Goal: Transaction & Acquisition: Purchase product/service

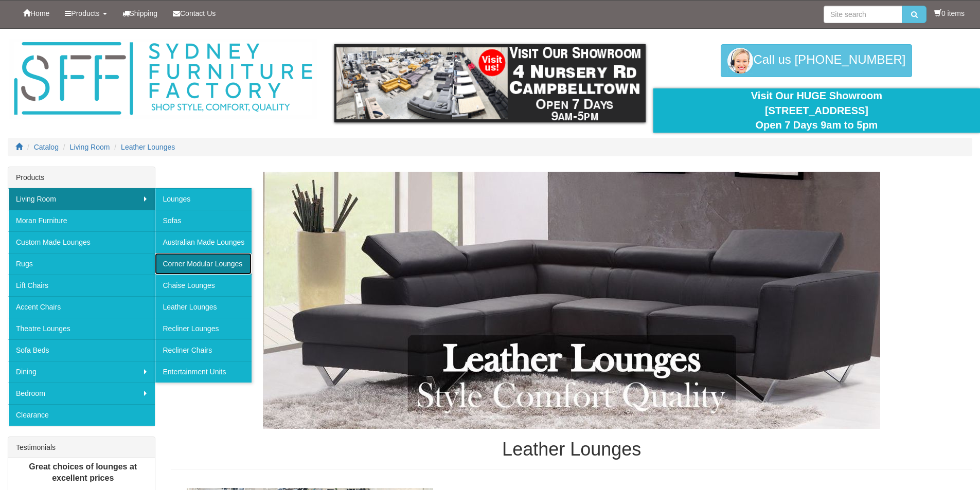
click at [216, 259] on link "Corner Modular Lounges" at bounding box center [203, 264] width 97 height 22
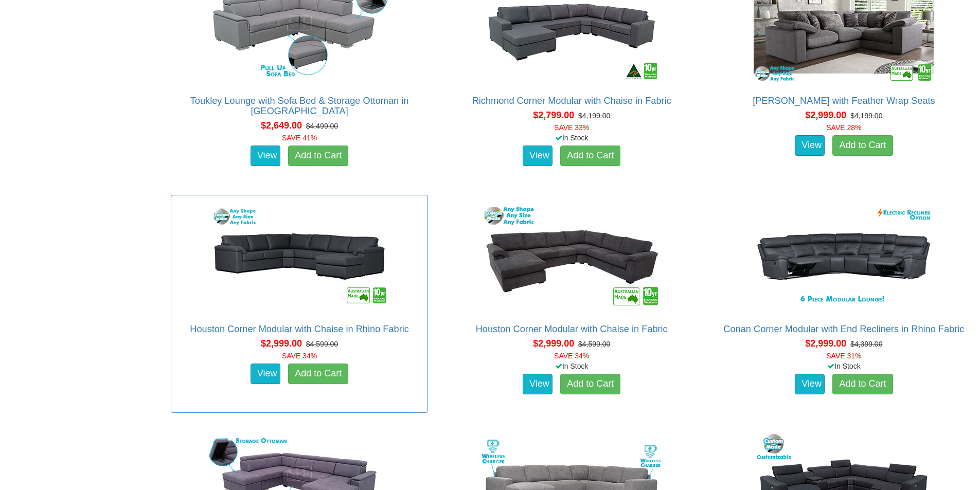
scroll to position [1389, 0]
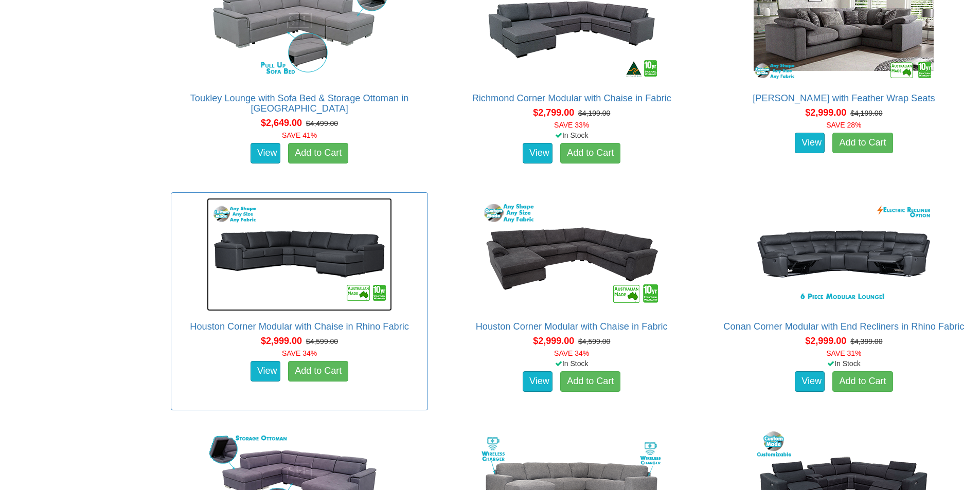
click at [309, 243] on img at bounding box center [299, 254] width 185 height 113
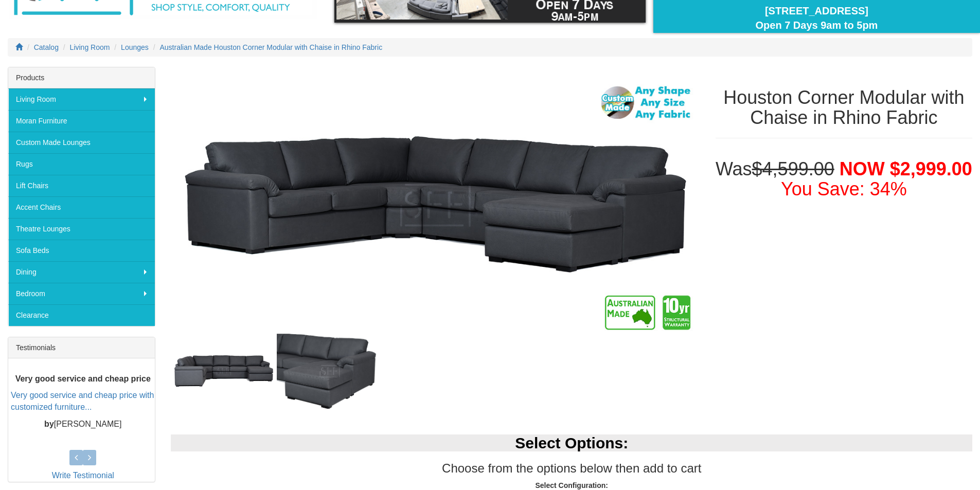
scroll to position [154, 0]
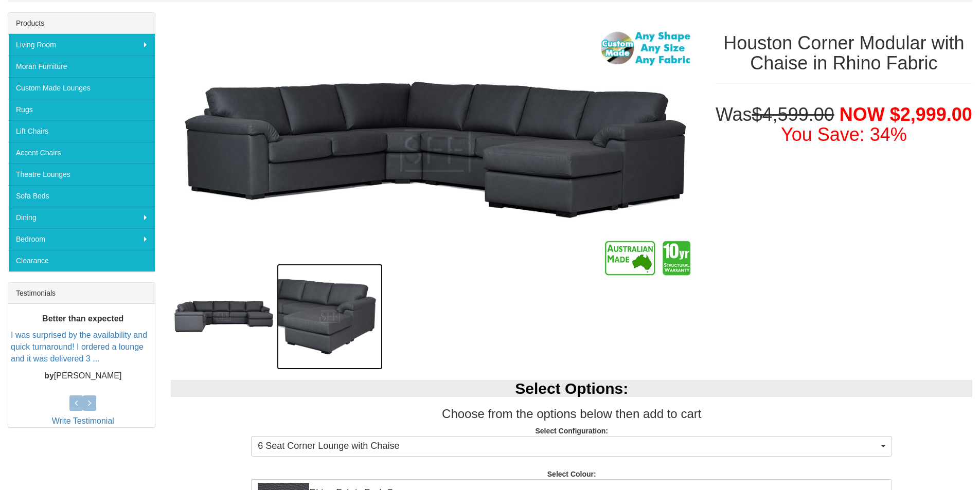
click at [330, 319] on img at bounding box center [330, 317] width 106 height 106
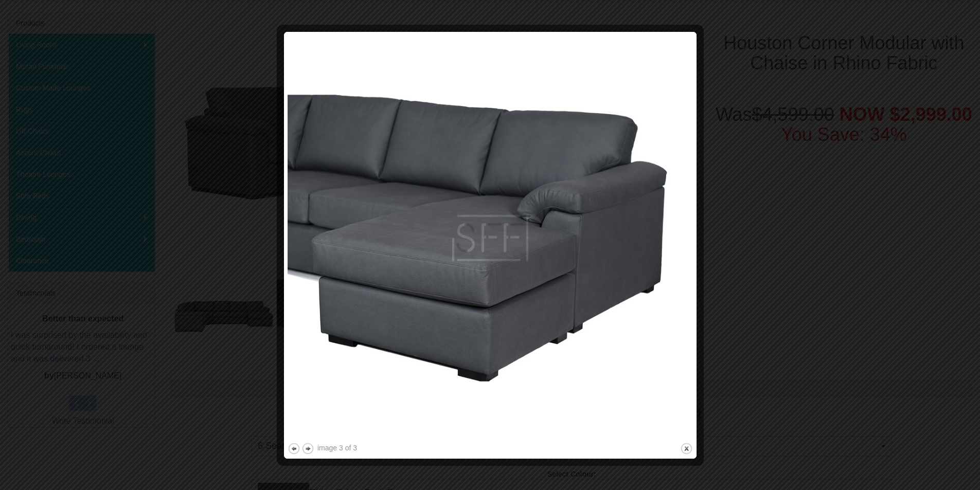
click at [735, 230] on div at bounding box center [490, 245] width 980 height 490
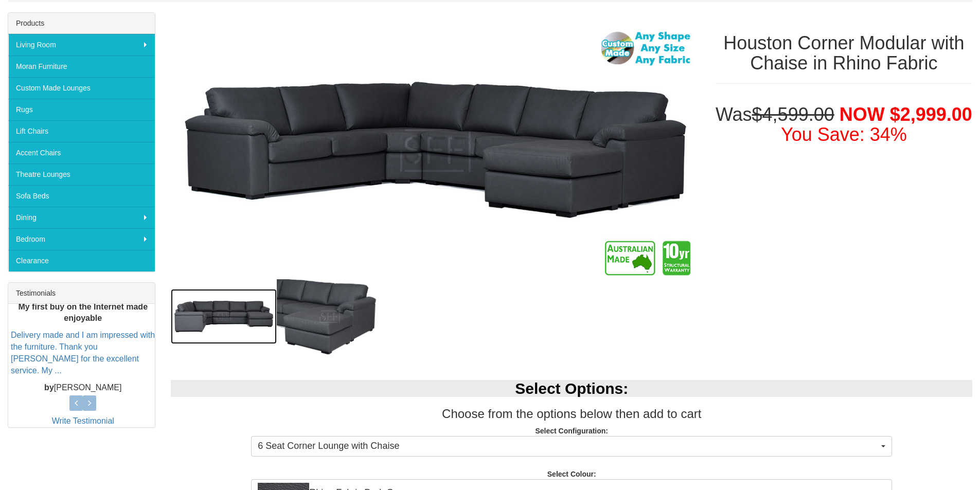
click at [208, 314] on img at bounding box center [224, 317] width 106 height 56
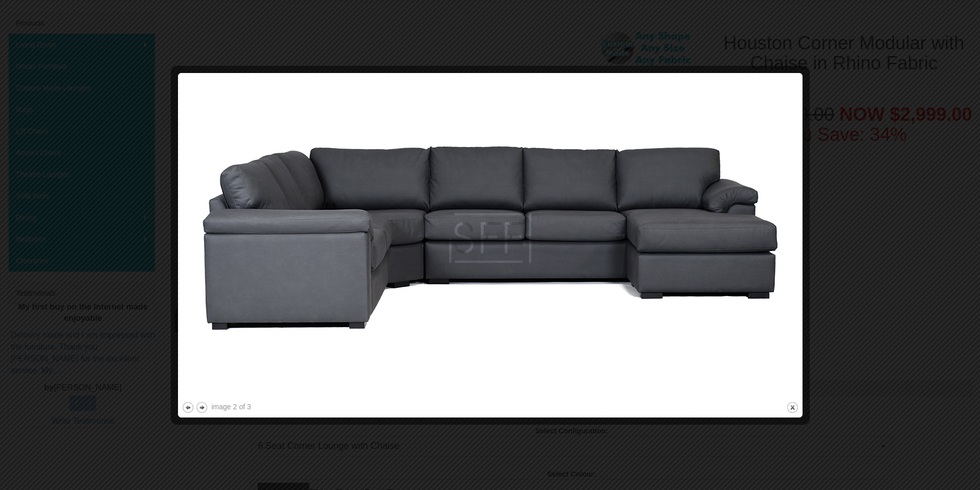
click at [833, 241] on div at bounding box center [490, 245] width 980 height 490
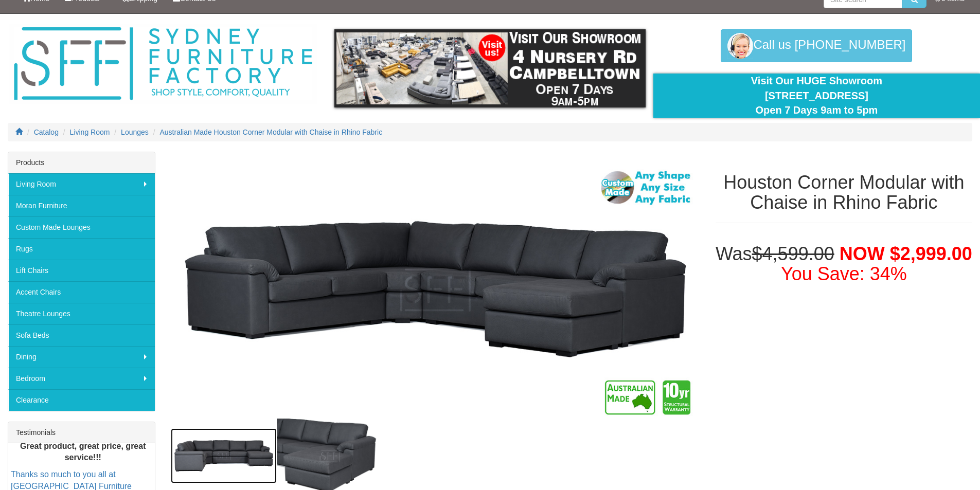
scroll to position [0, 0]
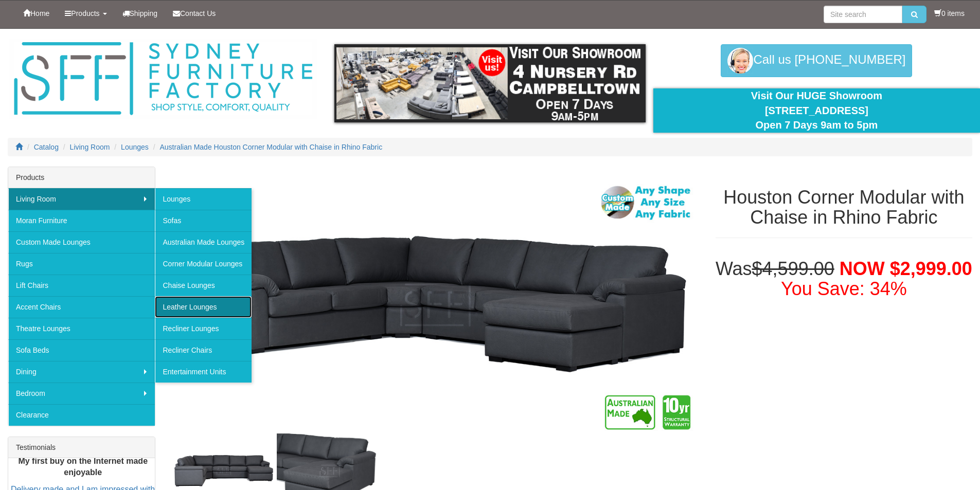
click at [204, 302] on link "Leather Lounges" at bounding box center [203, 307] width 97 height 22
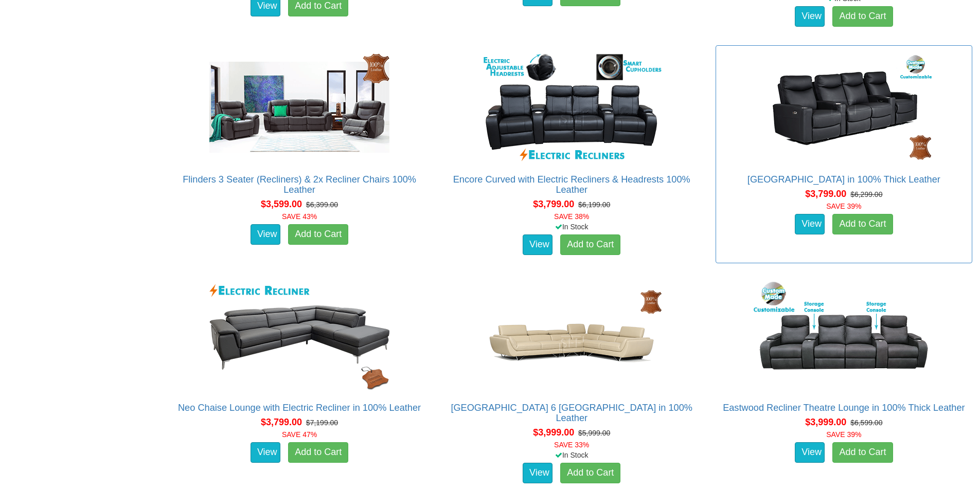
scroll to position [1080, 0]
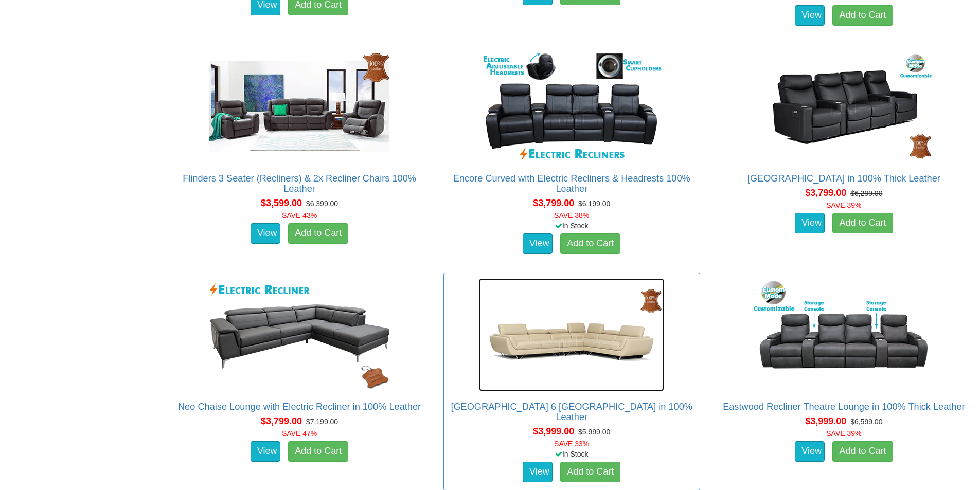
click at [596, 345] on img at bounding box center [571, 334] width 185 height 113
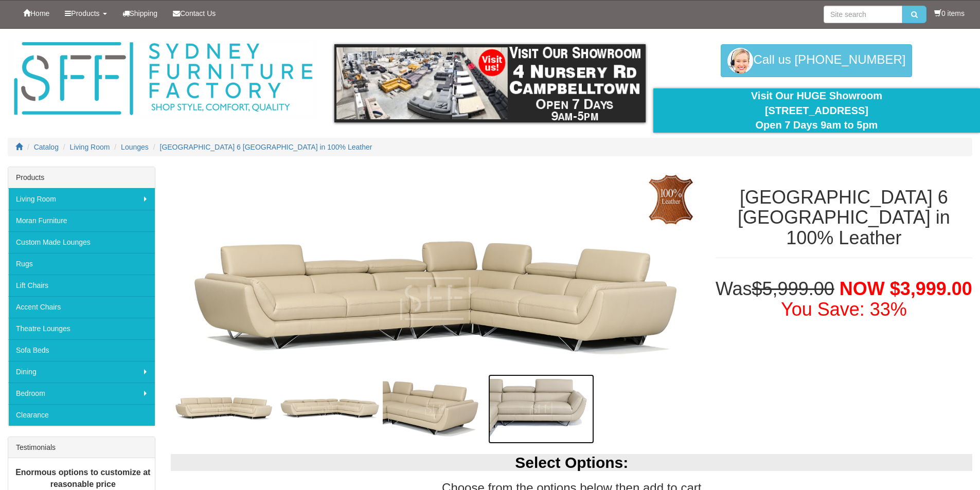
click at [522, 404] on img at bounding box center [541, 409] width 106 height 69
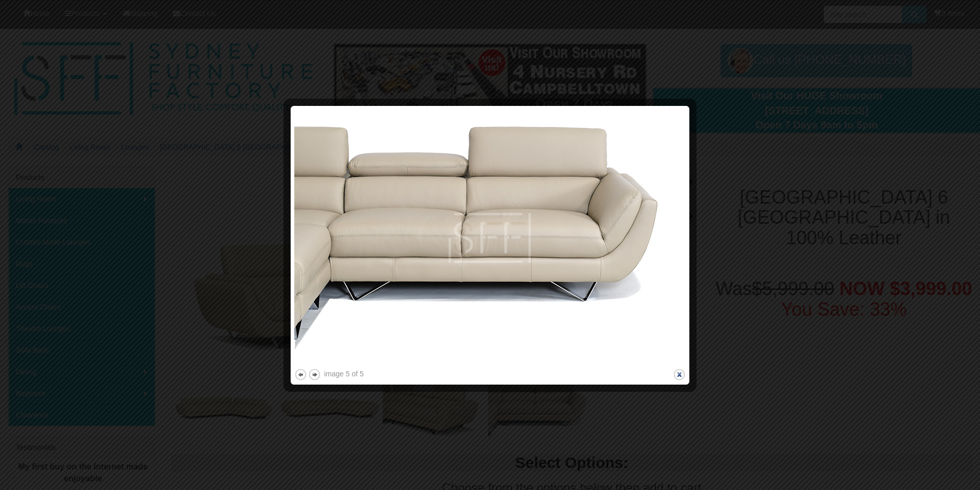
click at [678, 377] on button "close" at bounding box center [679, 374] width 13 height 13
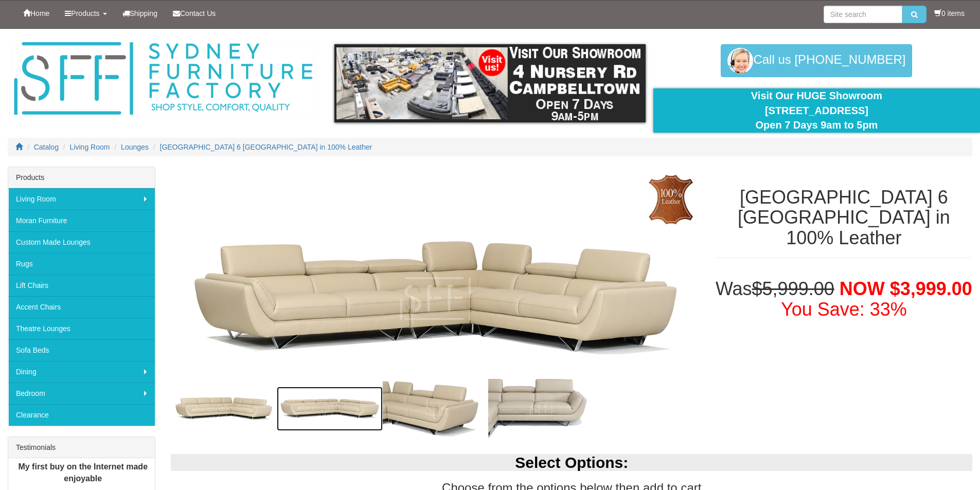
click at [330, 411] on img at bounding box center [330, 409] width 106 height 44
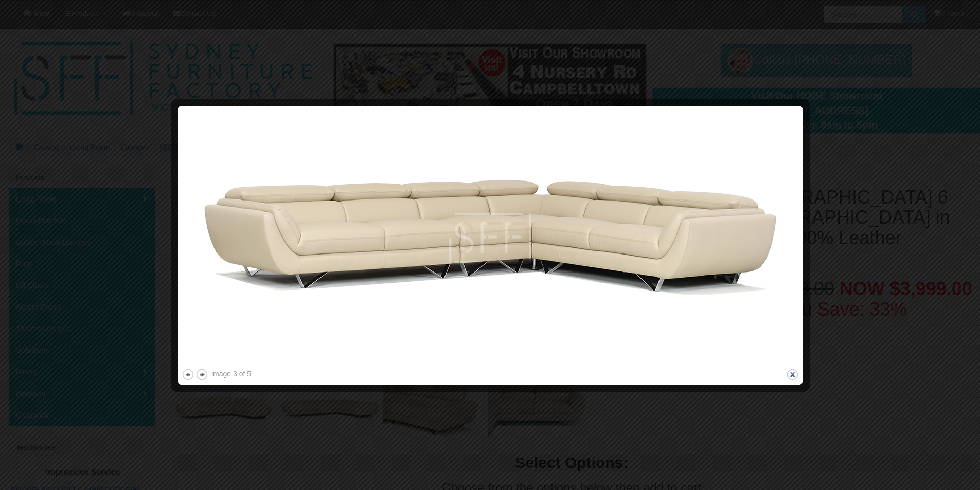
click at [791, 375] on button "close" at bounding box center [792, 374] width 13 height 13
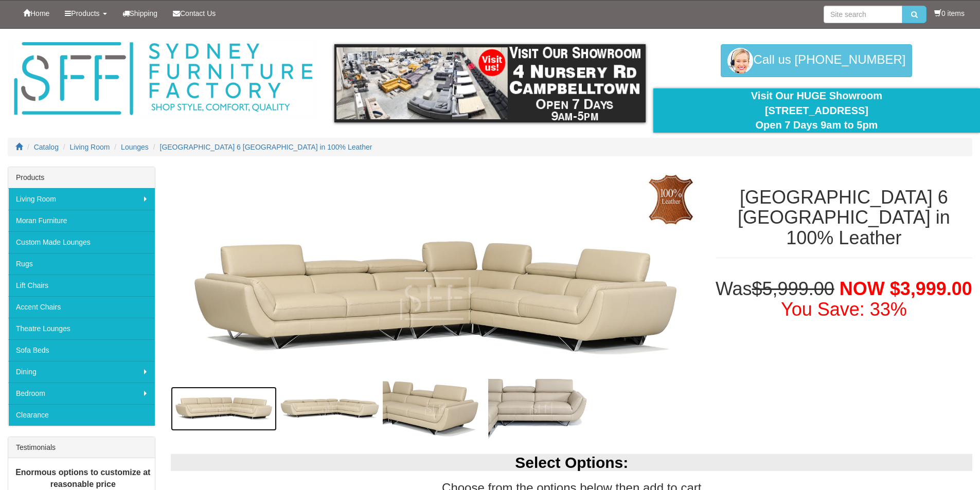
click at [243, 404] on img at bounding box center [224, 409] width 106 height 44
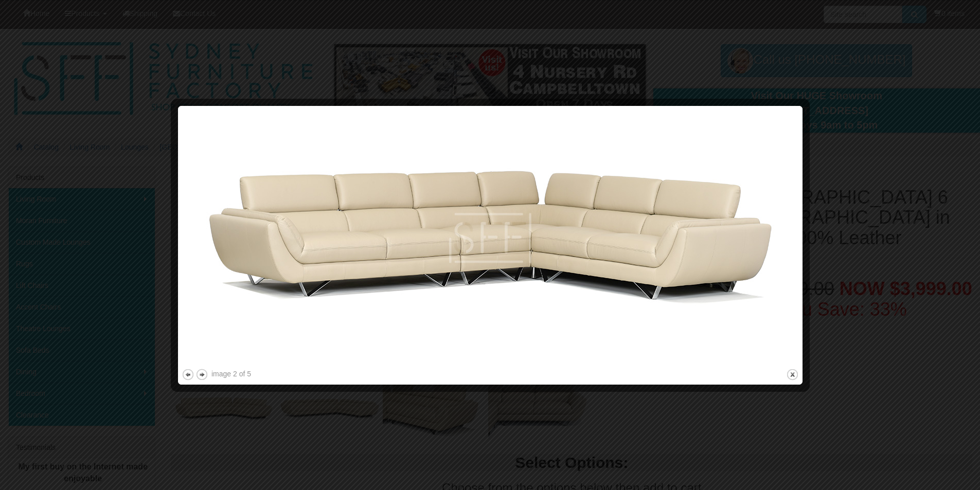
click at [865, 423] on div at bounding box center [490, 245] width 980 height 490
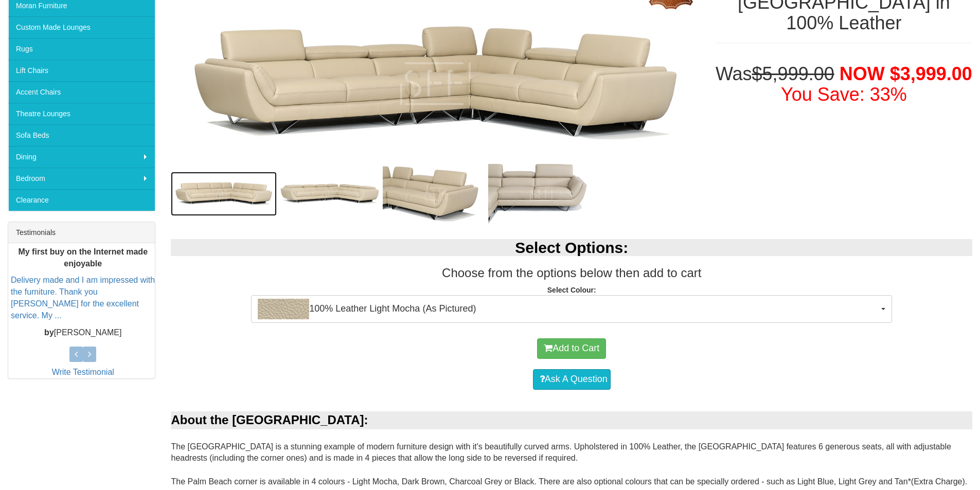
scroll to position [257, 0]
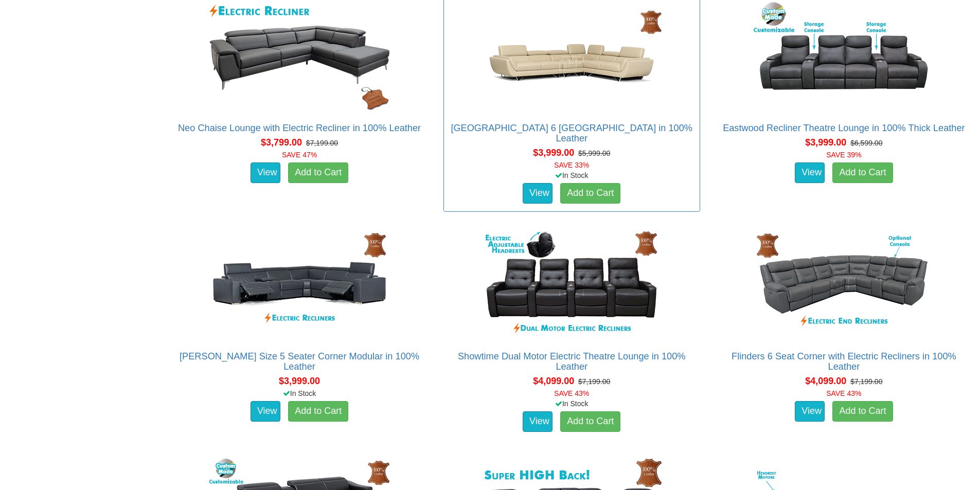
scroll to position [1384, 0]
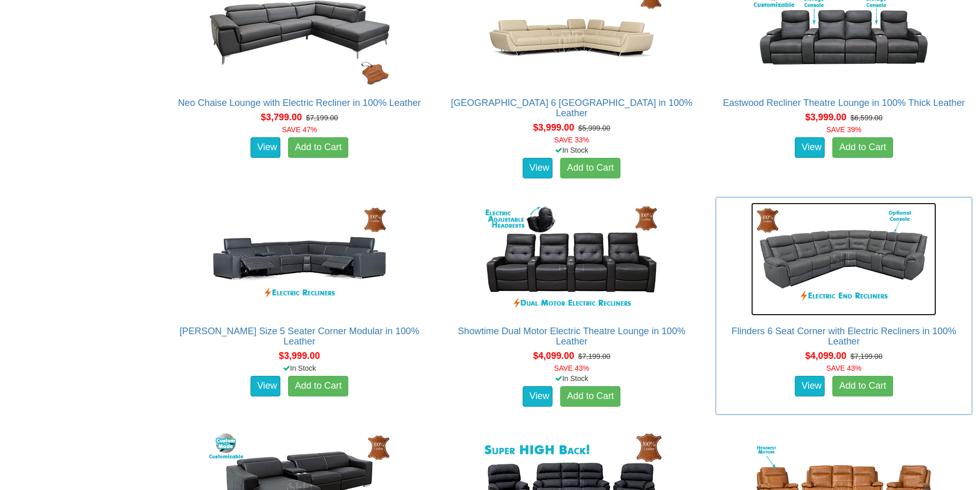
click at [863, 251] on img at bounding box center [843, 259] width 185 height 113
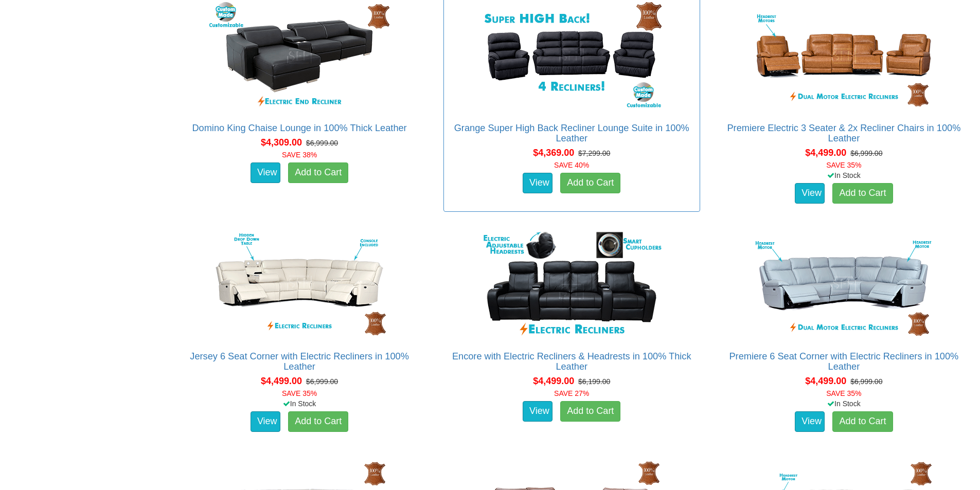
scroll to position [1847, 0]
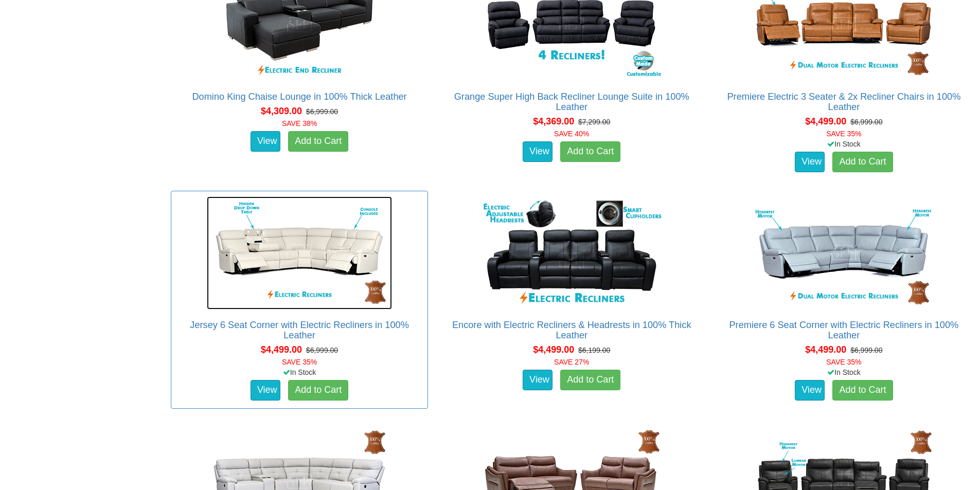
click at [324, 253] on img at bounding box center [299, 253] width 185 height 113
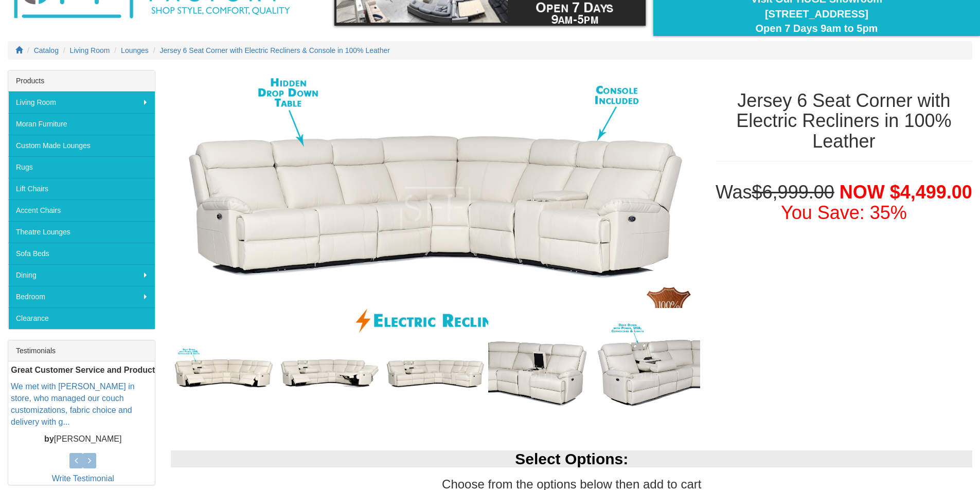
scroll to position [103, 0]
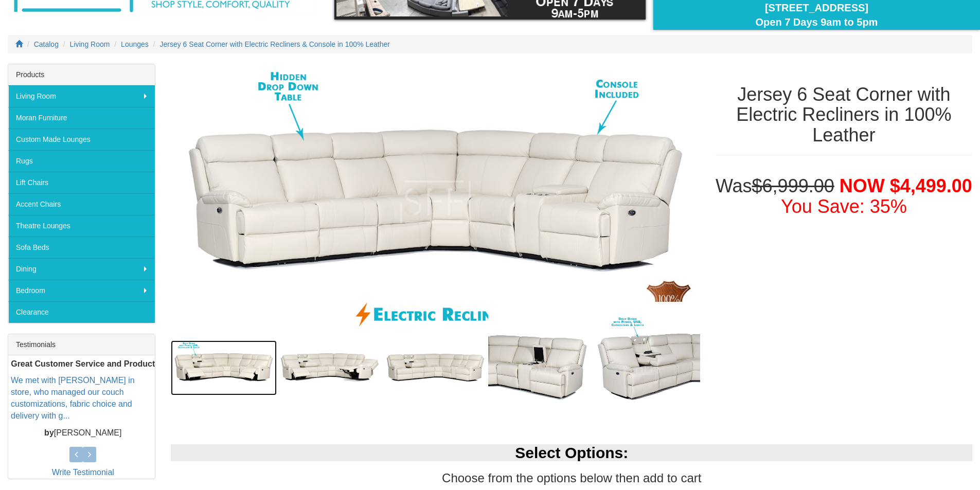
click at [211, 367] on img at bounding box center [224, 369] width 106 height 56
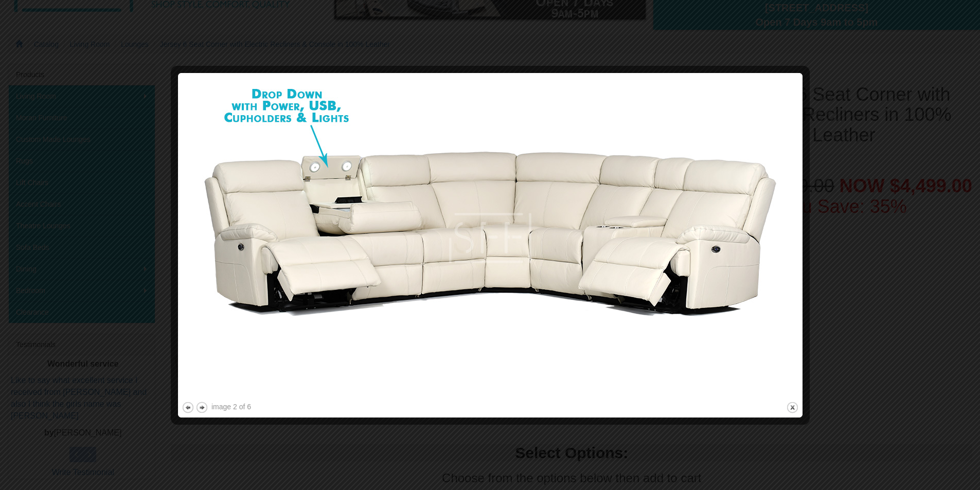
click at [818, 293] on div at bounding box center [490, 245] width 980 height 490
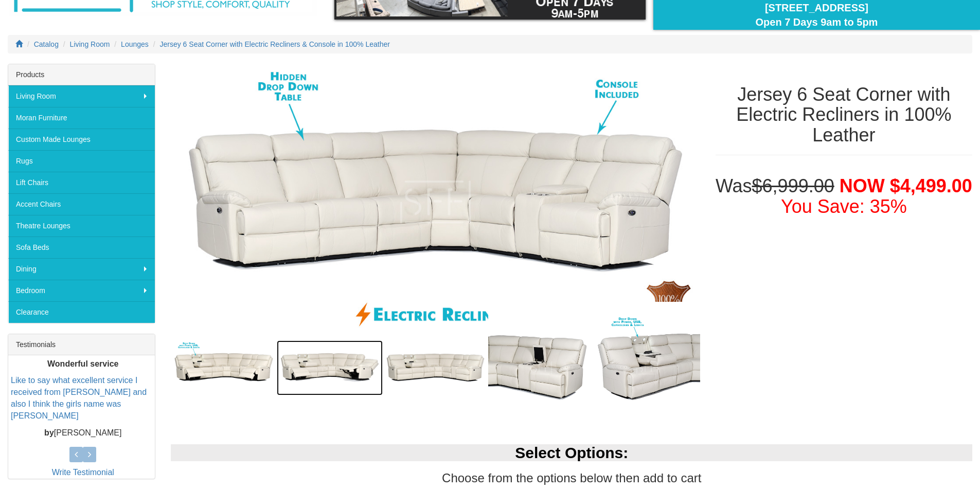
click at [347, 379] on img at bounding box center [330, 369] width 106 height 56
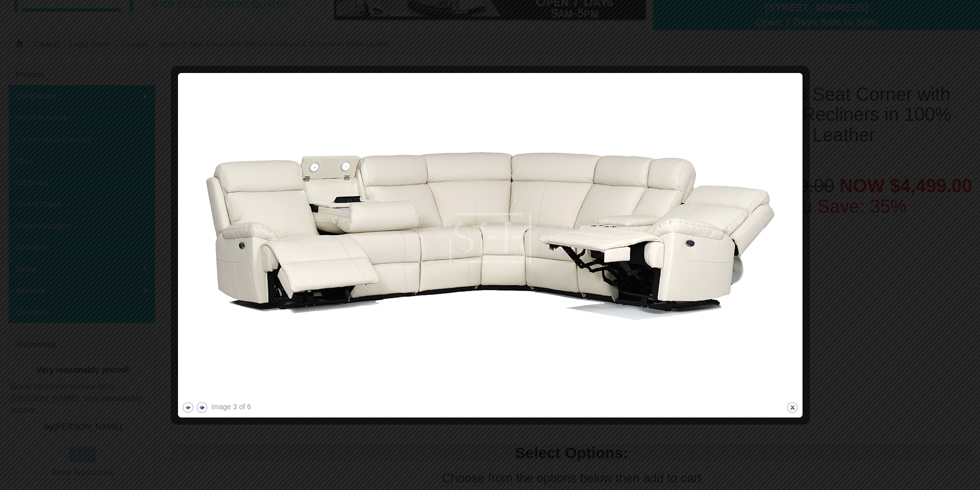
click at [203, 408] on button "next" at bounding box center [201, 407] width 13 height 13
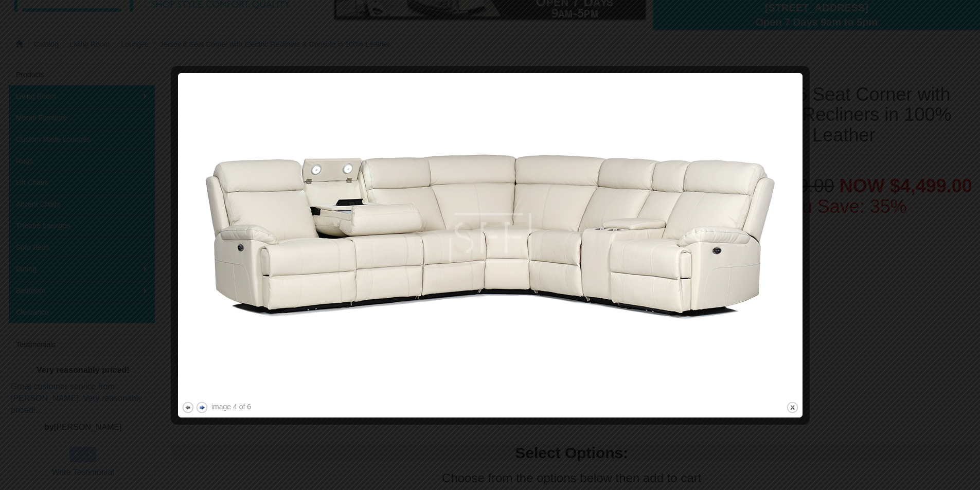
click at [203, 408] on button "next" at bounding box center [201, 407] width 13 height 13
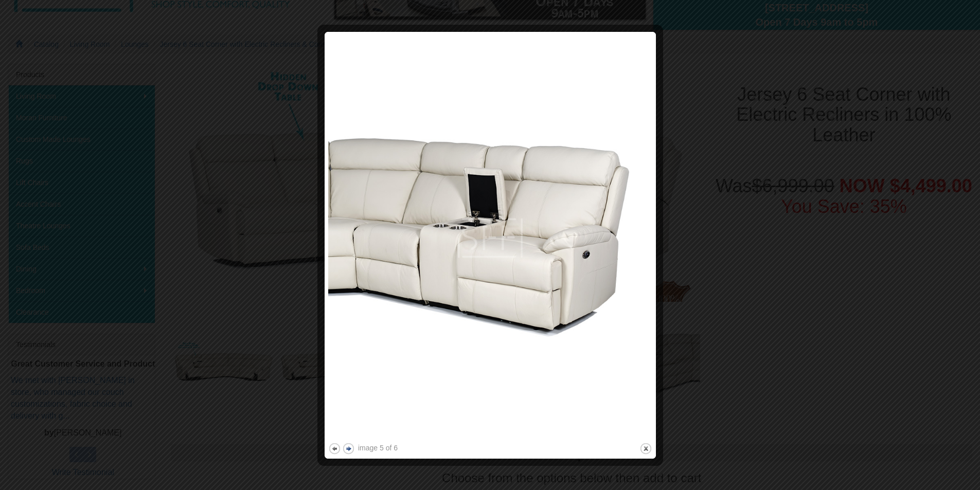
click at [203, 408] on div at bounding box center [490, 245] width 980 height 490
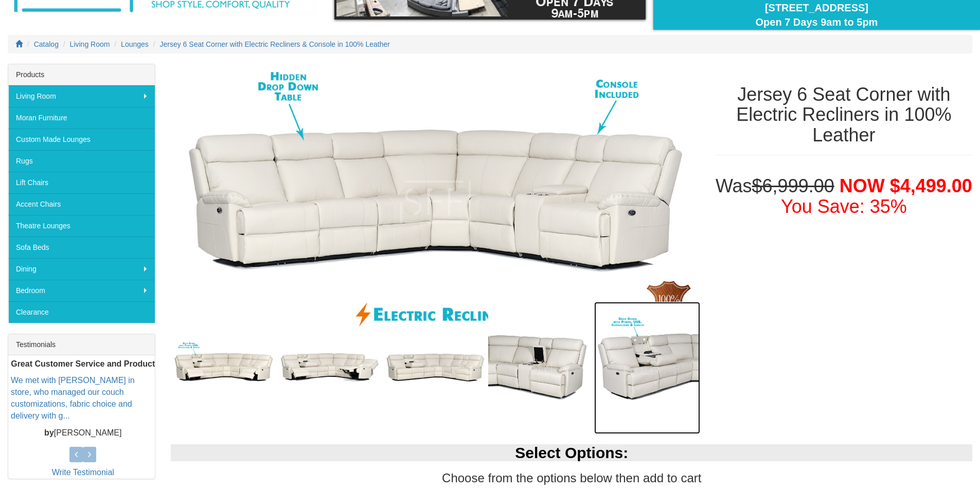
click at [637, 369] on img at bounding box center [647, 368] width 106 height 132
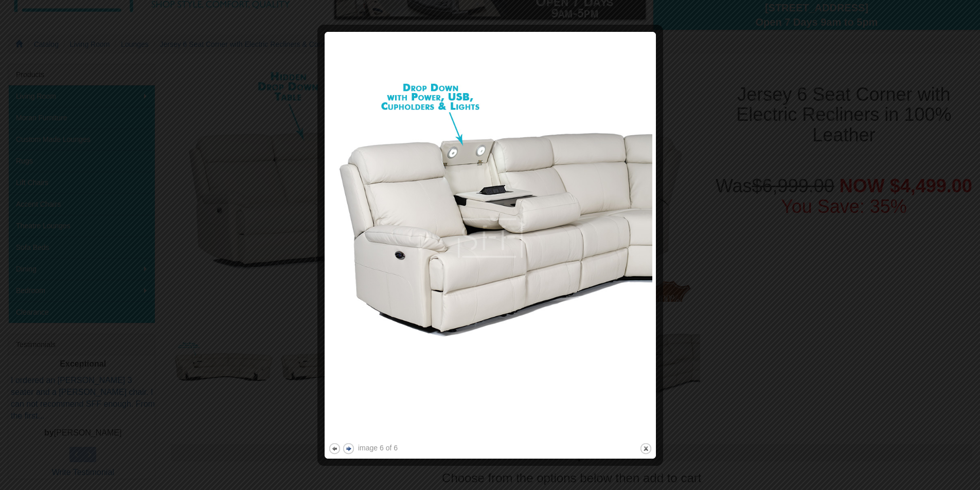
click at [345, 446] on button "next" at bounding box center [348, 448] width 13 height 13
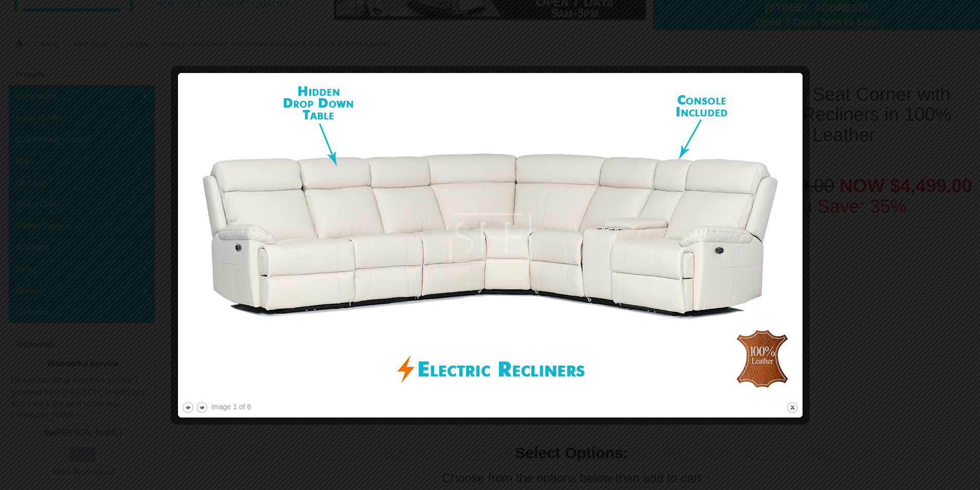
click at [833, 318] on div at bounding box center [490, 245] width 980 height 490
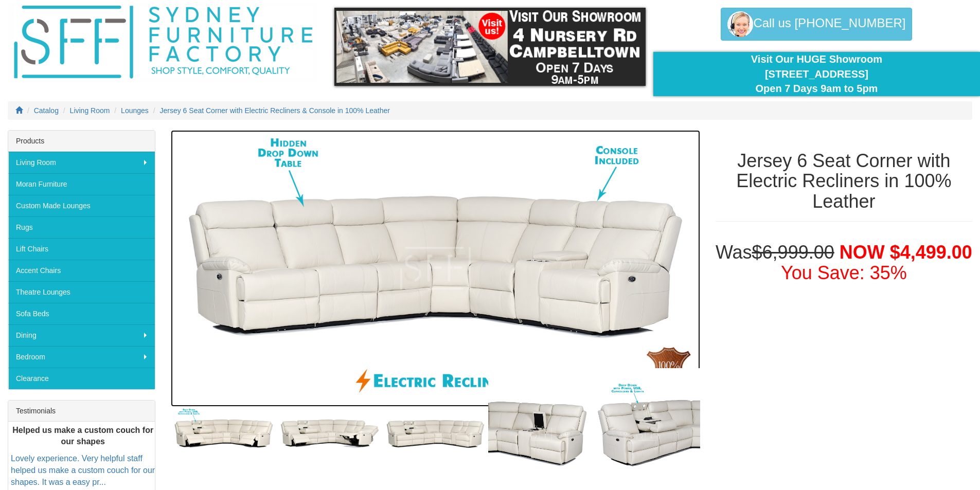
scroll to position [0, 0]
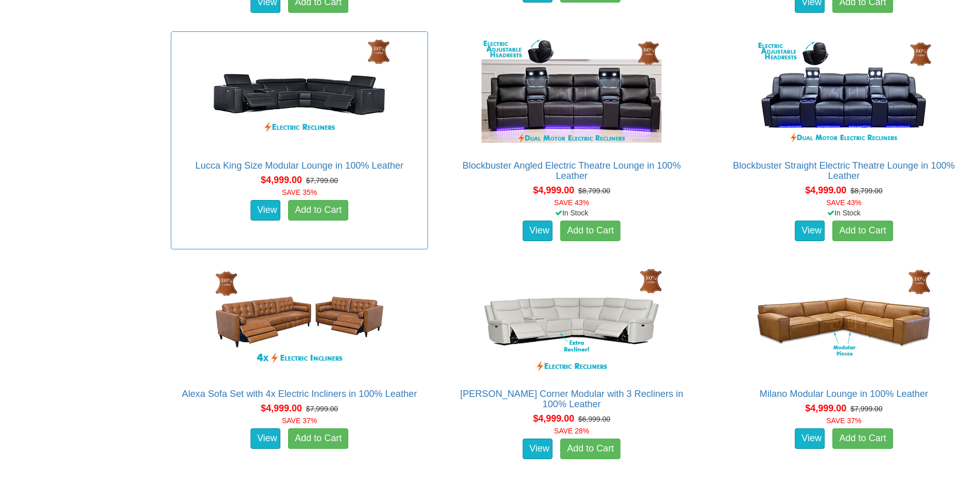
scroll to position [2465, 0]
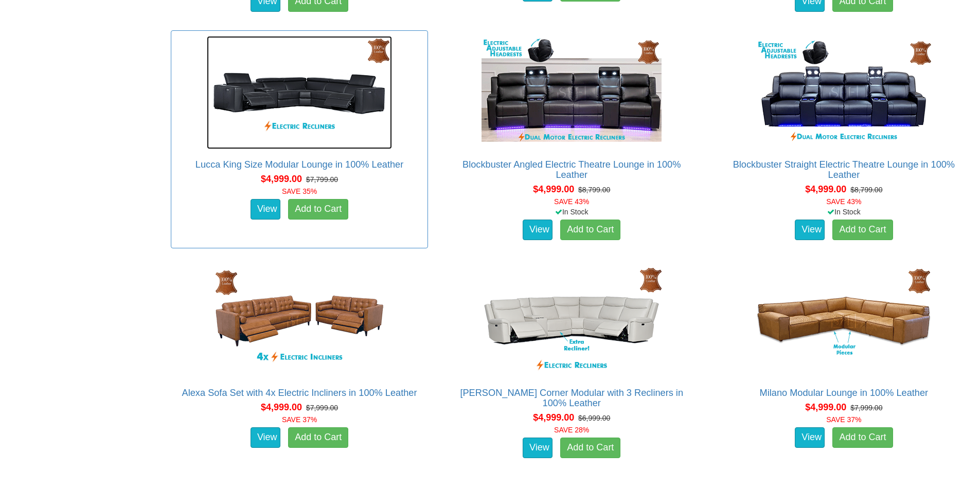
click at [297, 94] on img at bounding box center [299, 92] width 185 height 113
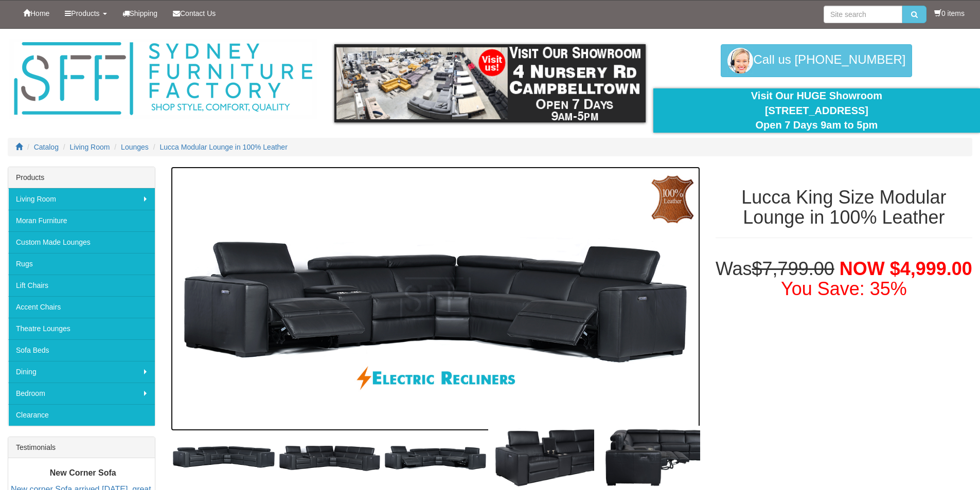
click at [524, 324] on img at bounding box center [435, 299] width 529 height 264
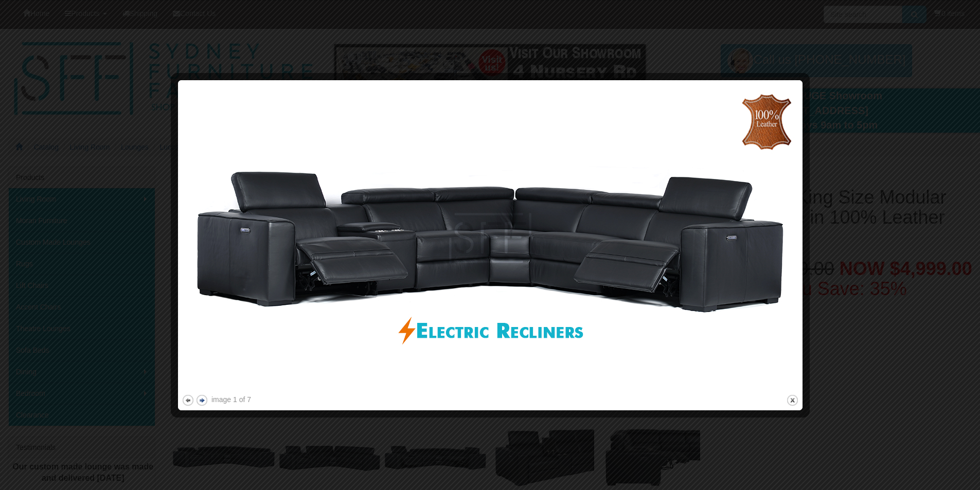
click at [200, 402] on button "next" at bounding box center [201, 400] width 13 height 13
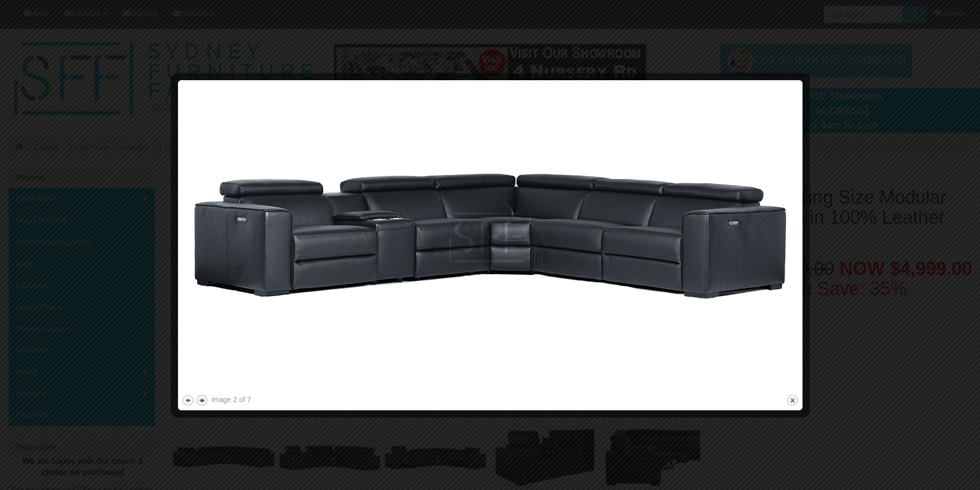
click at [200, 402] on button "next" at bounding box center [201, 400] width 13 height 13
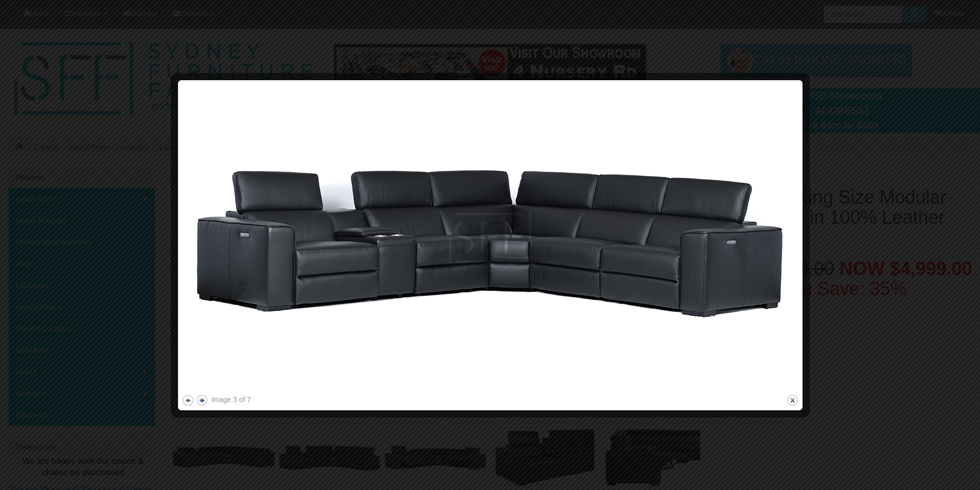
click at [200, 402] on button "next" at bounding box center [201, 400] width 13 height 13
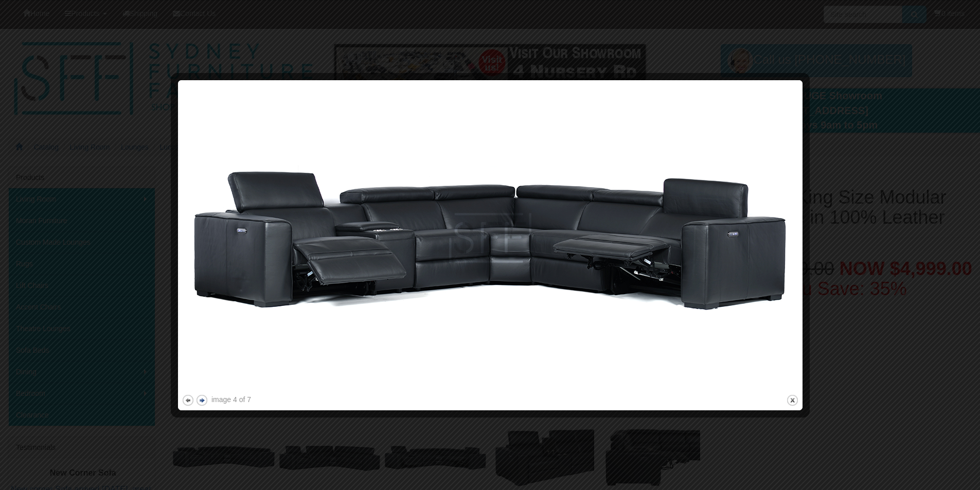
click at [200, 402] on button "next" at bounding box center [201, 400] width 13 height 13
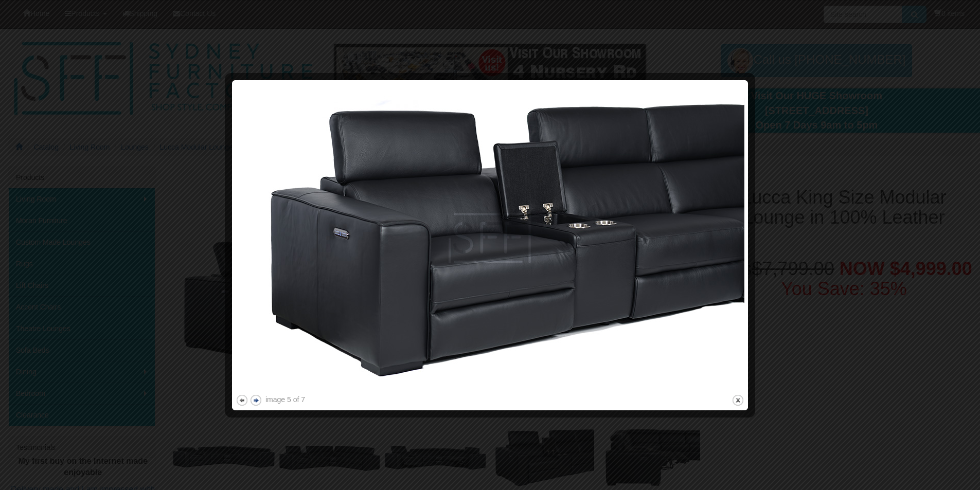
click at [255, 400] on button "next" at bounding box center [256, 400] width 13 height 13
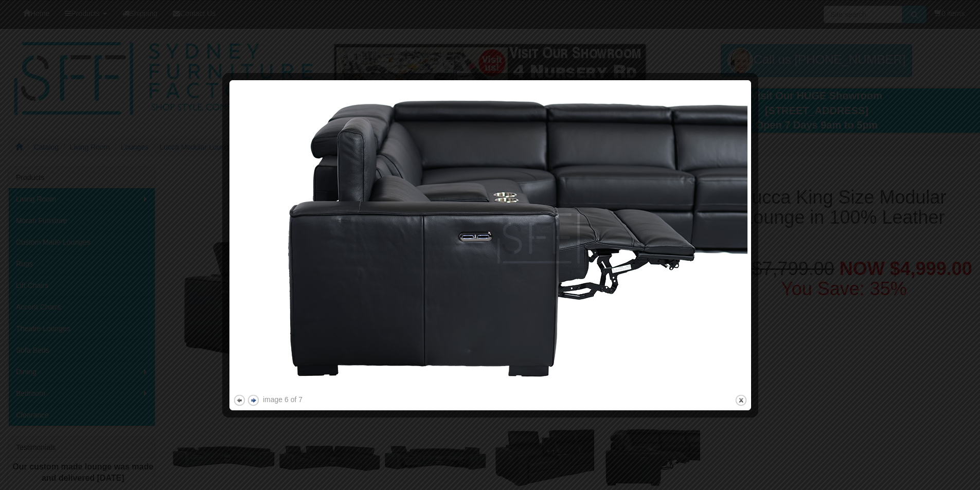
click at [255, 400] on button "next" at bounding box center [253, 400] width 13 height 13
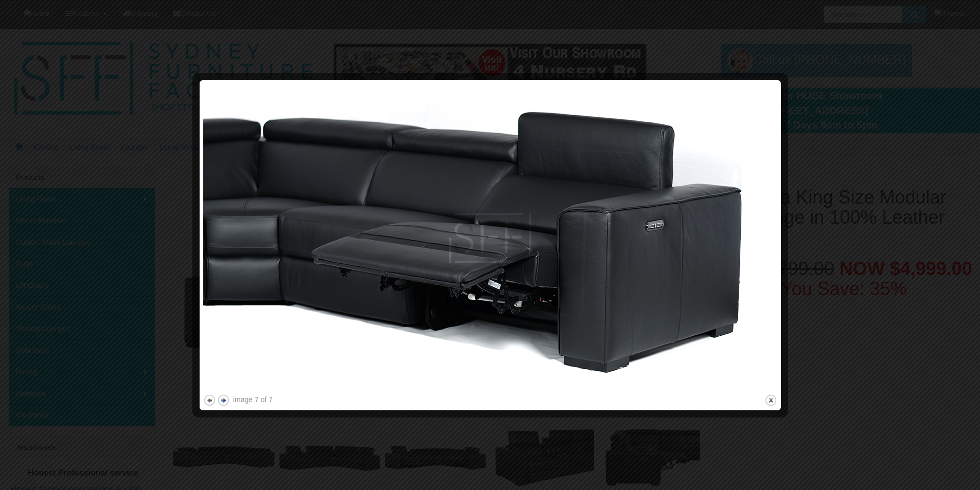
click at [255, 400] on div "image 7 of 7" at bounding box center [253, 400] width 40 height 10
click at [223, 400] on button "next" at bounding box center [223, 400] width 13 height 13
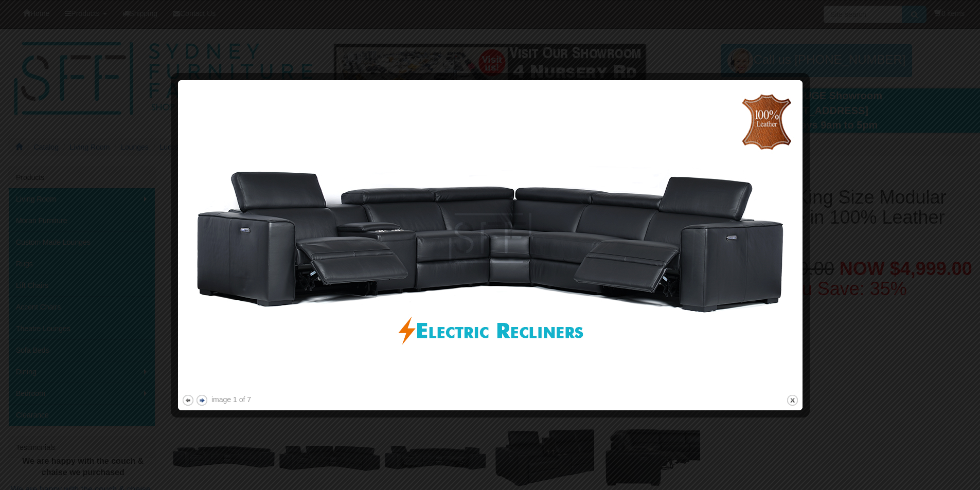
click at [199, 399] on button "next" at bounding box center [201, 400] width 13 height 13
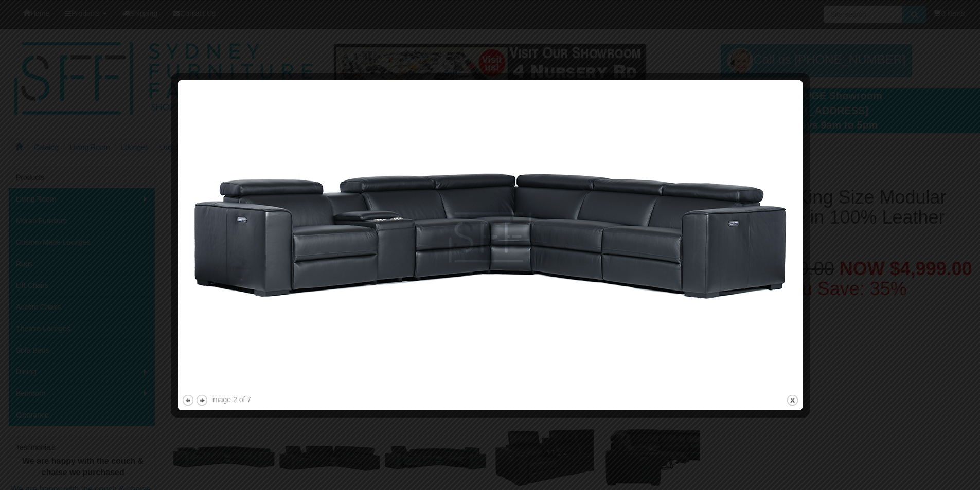
click at [840, 144] on div at bounding box center [490, 245] width 980 height 490
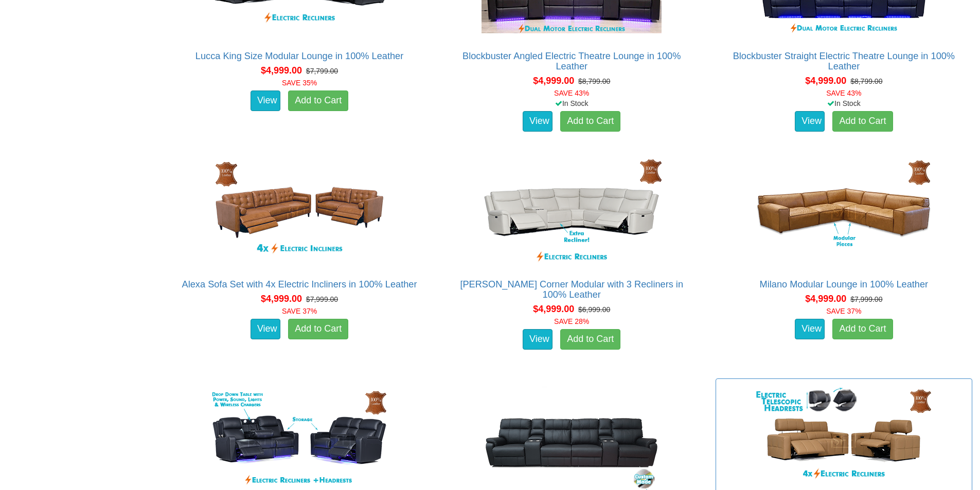
scroll to position [2666, 0]
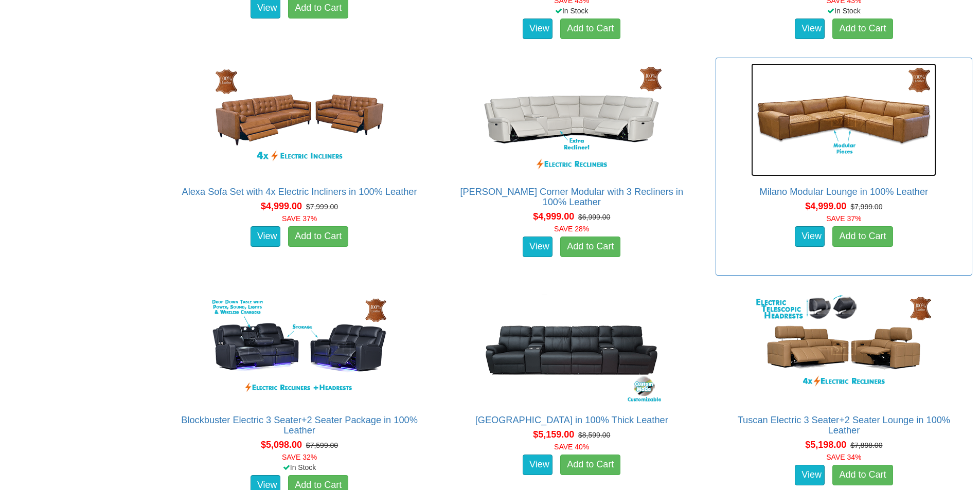
click at [805, 114] on img at bounding box center [843, 119] width 185 height 113
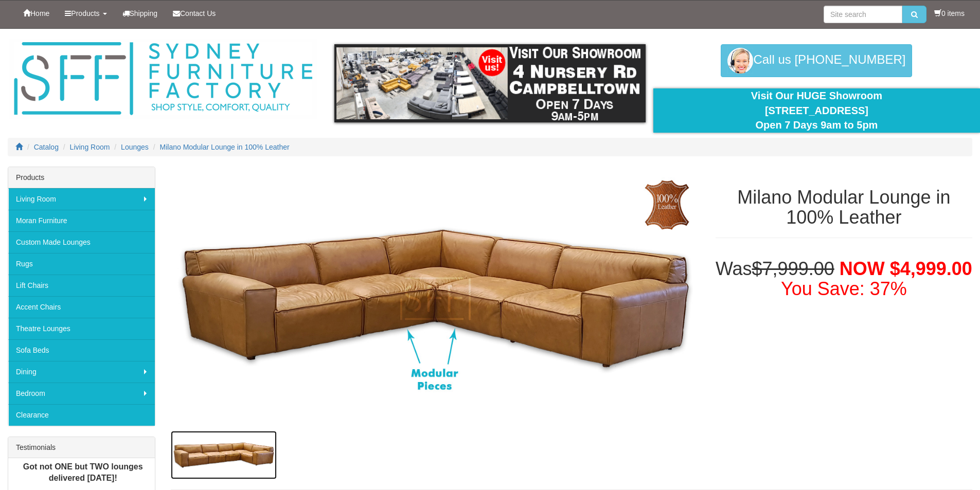
click at [234, 443] on img at bounding box center [224, 455] width 106 height 48
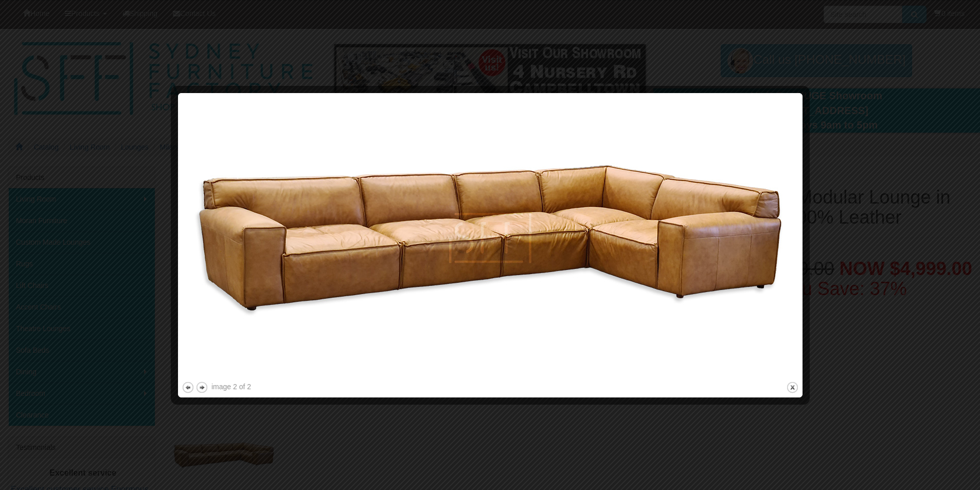
click at [895, 295] on div at bounding box center [490, 245] width 980 height 490
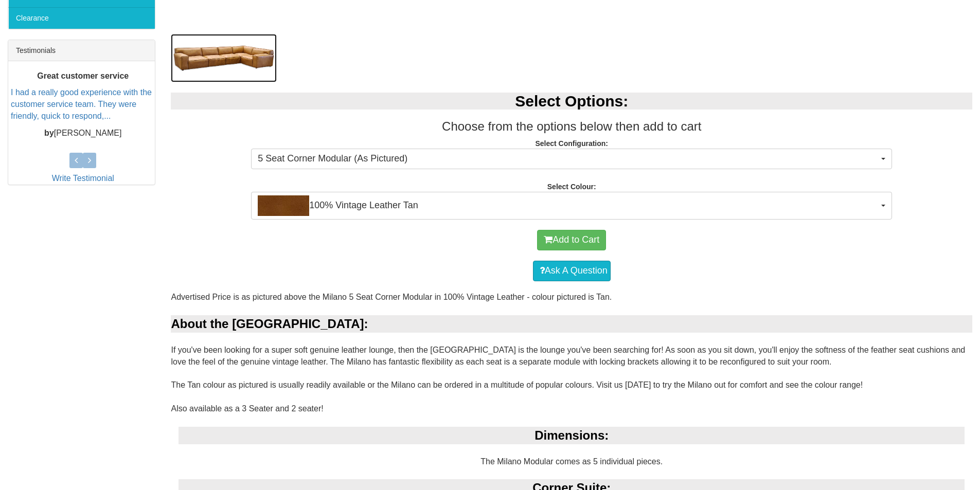
scroll to position [412, 0]
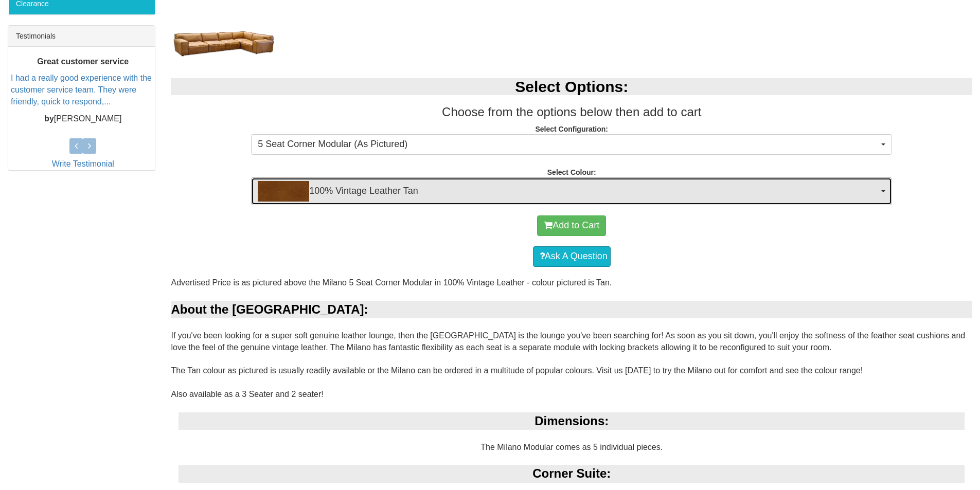
click at [883, 188] on button "100% Vintage Leather Tan" at bounding box center [571, 191] width 641 height 28
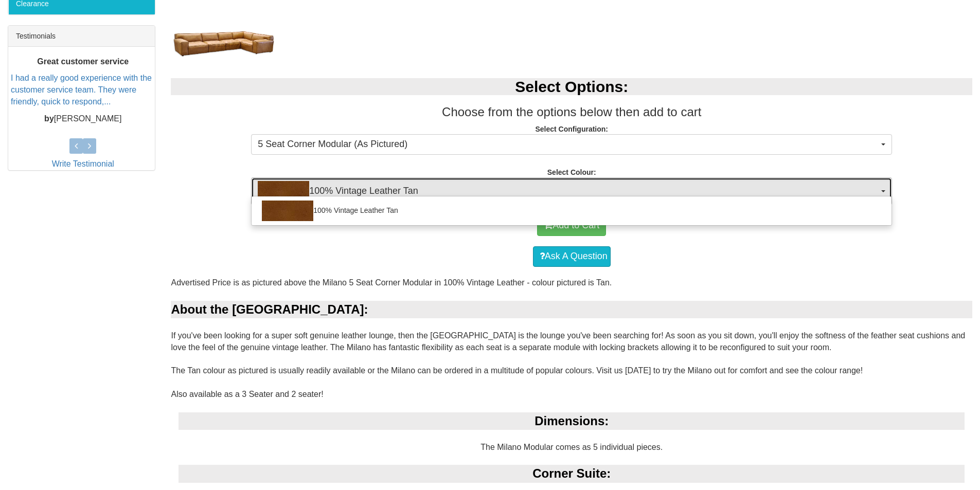
click at [883, 188] on button "100% Vintage Leather Tan" at bounding box center [571, 191] width 641 height 28
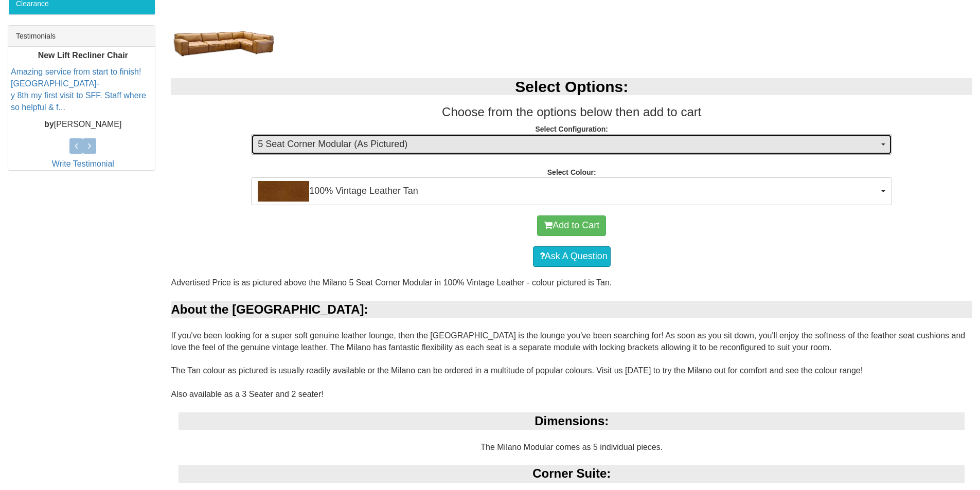
click at [881, 141] on button "5 Seat Corner Modular (As Pictured)" at bounding box center [571, 144] width 641 height 21
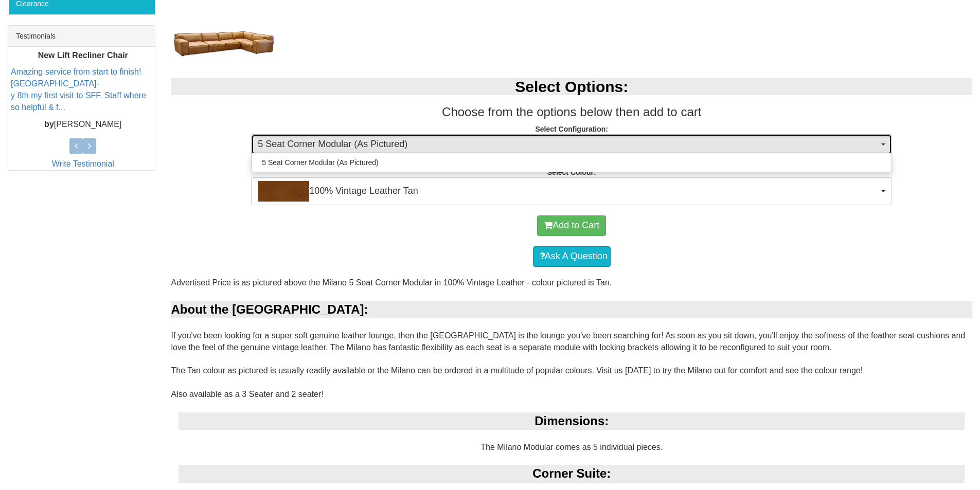
click at [880, 142] on button "5 Seat Corner Modular (As Pictured)" at bounding box center [571, 144] width 641 height 21
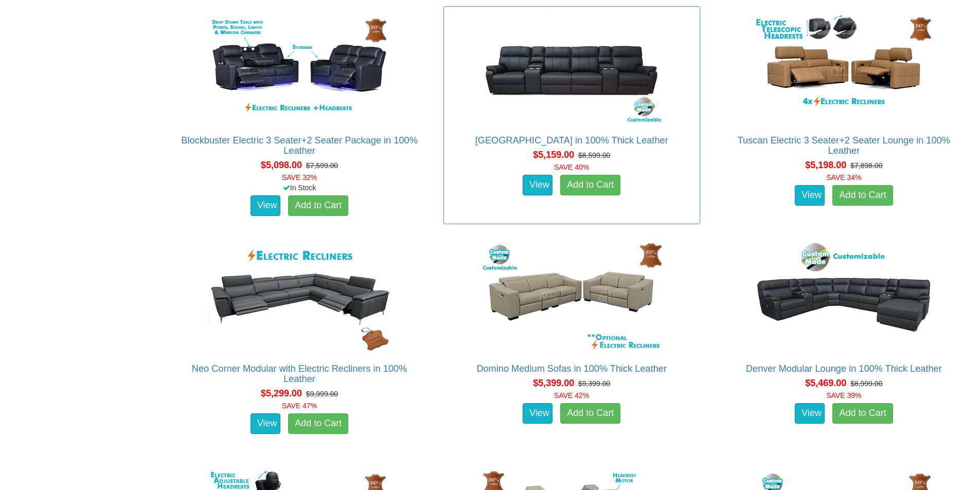
scroll to position [3021, 0]
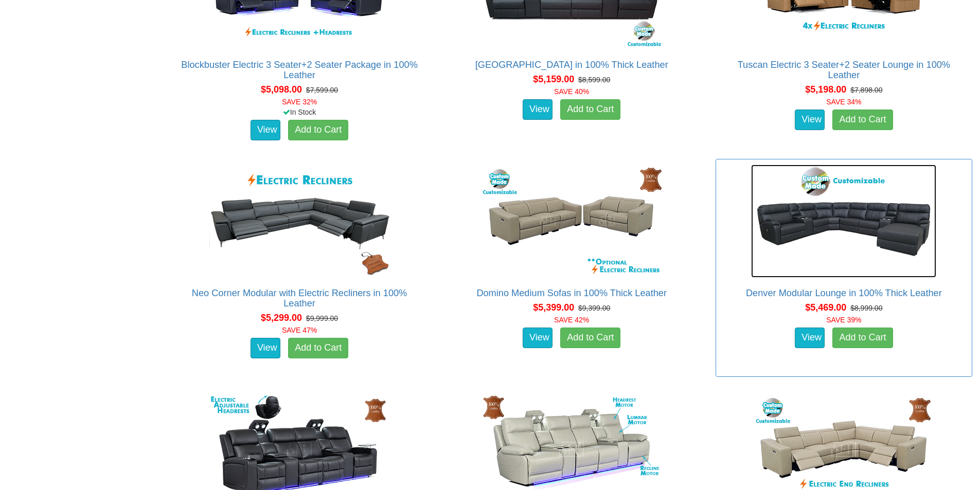
click at [812, 230] on img at bounding box center [843, 221] width 185 height 113
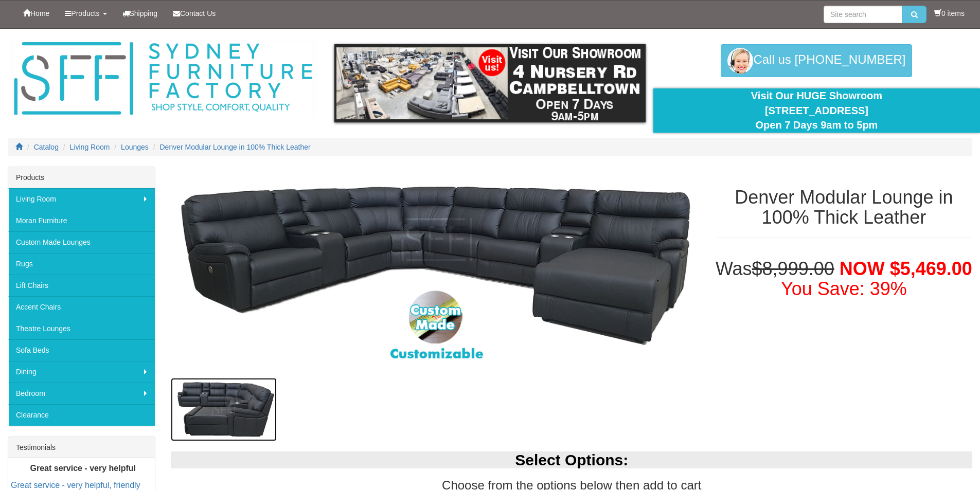
click at [235, 399] on img at bounding box center [224, 409] width 106 height 63
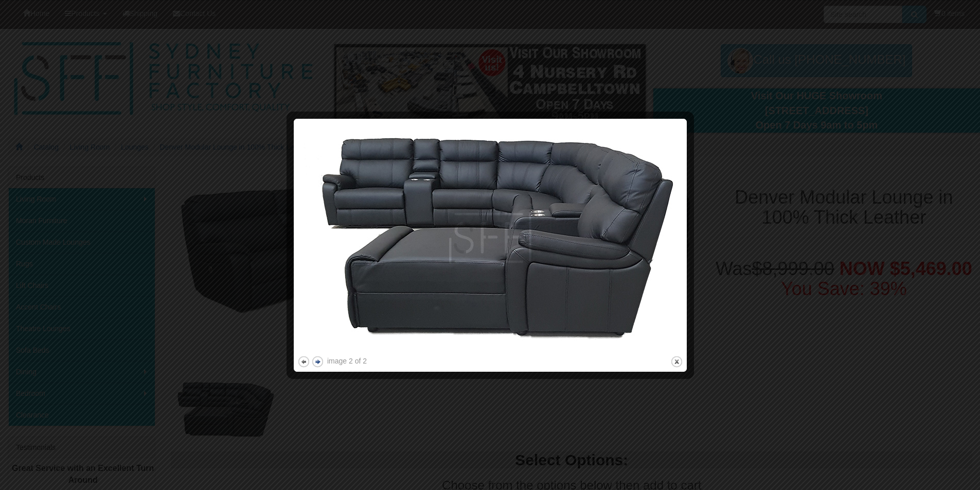
click at [321, 360] on button "next" at bounding box center [317, 361] width 13 height 13
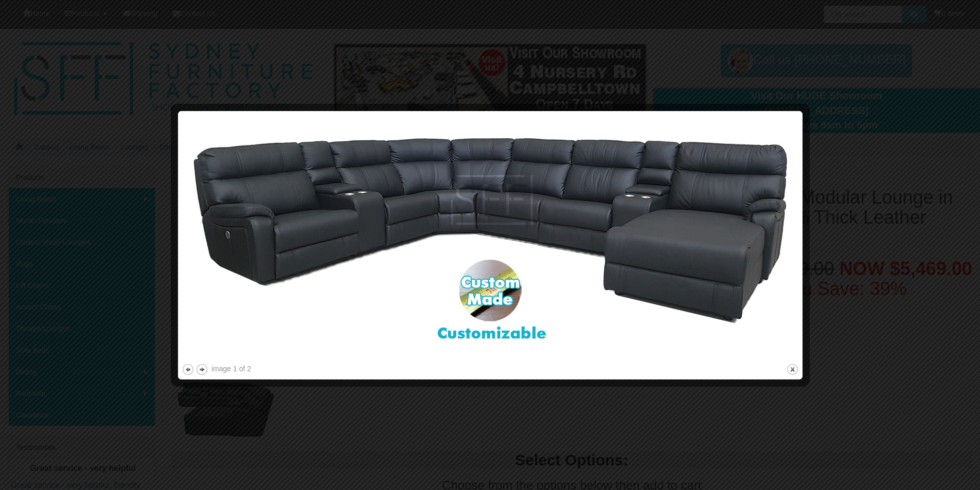
click at [840, 229] on div at bounding box center [490, 245] width 980 height 490
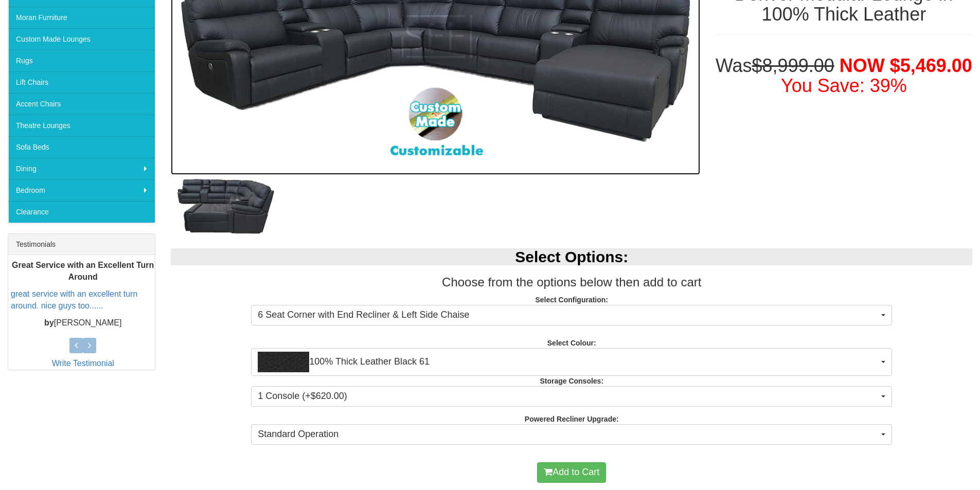
scroll to position [206, 0]
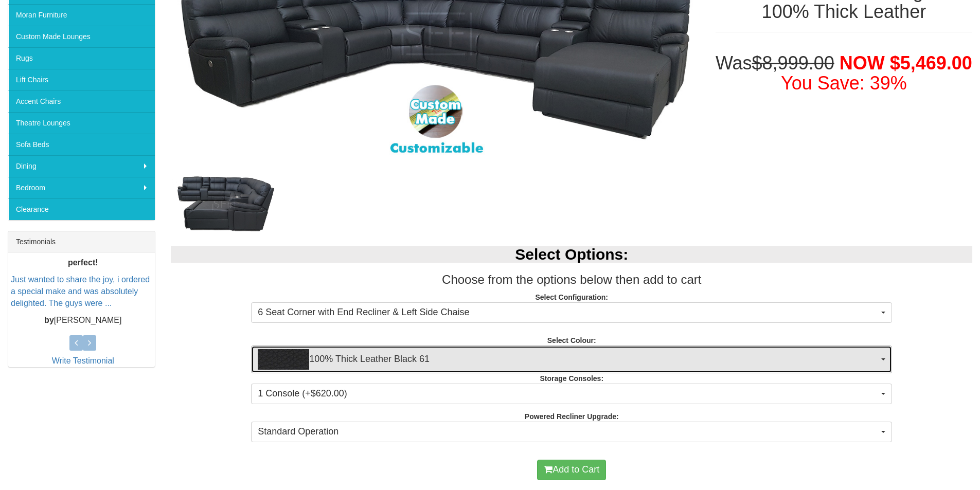
click at [882, 360] on span "button" at bounding box center [883, 360] width 4 height 2
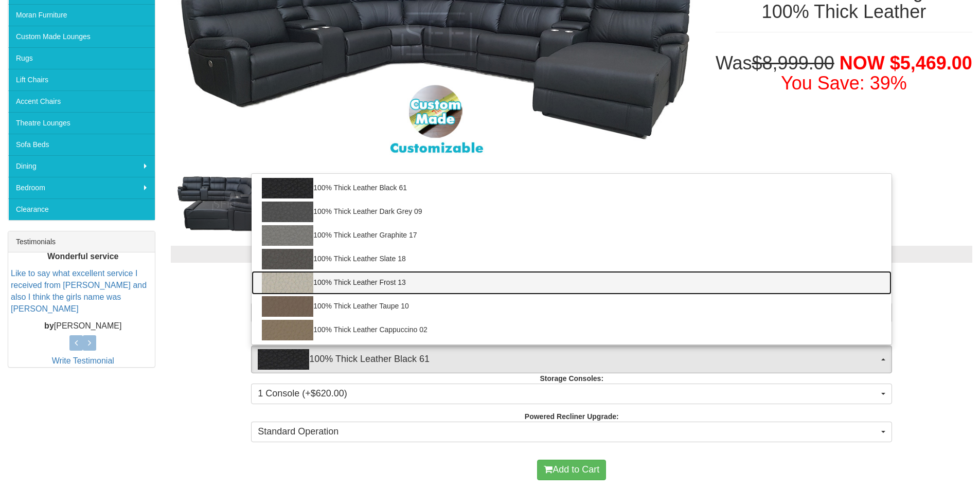
click at [733, 284] on link "100% Thick Leather Frost 13" at bounding box center [572, 283] width 640 height 24
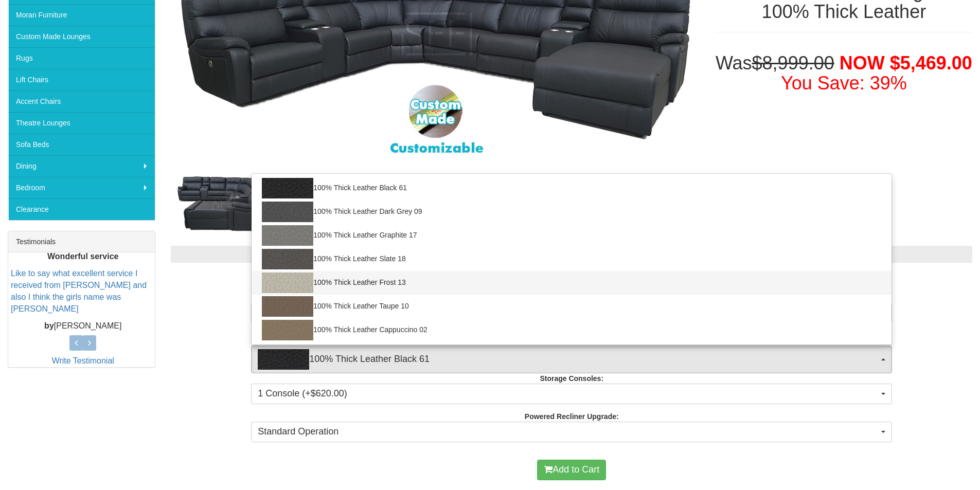
select select "1946"
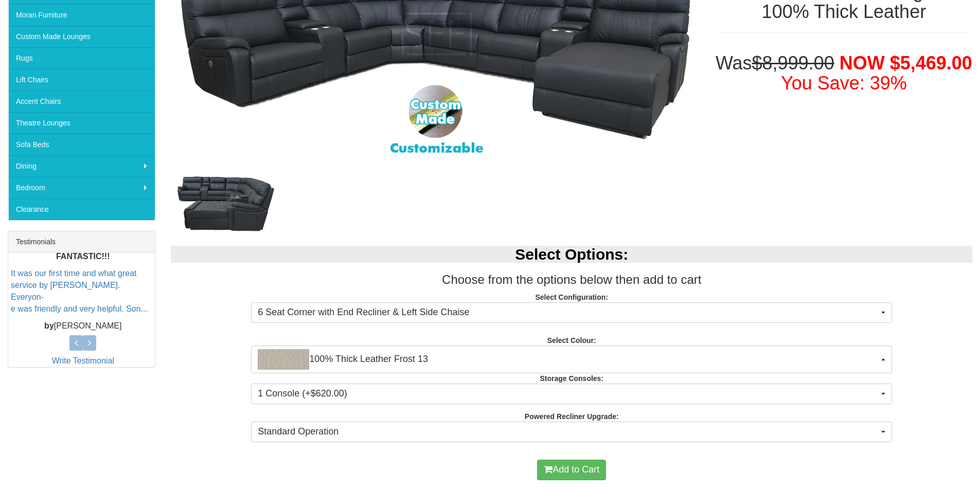
click at [930, 318] on p "Select Configuration: 6 Seat Corner with End Recliner & Left Side Chaise 6 Seat…" at bounding box center [572, 306] width 802 height 28
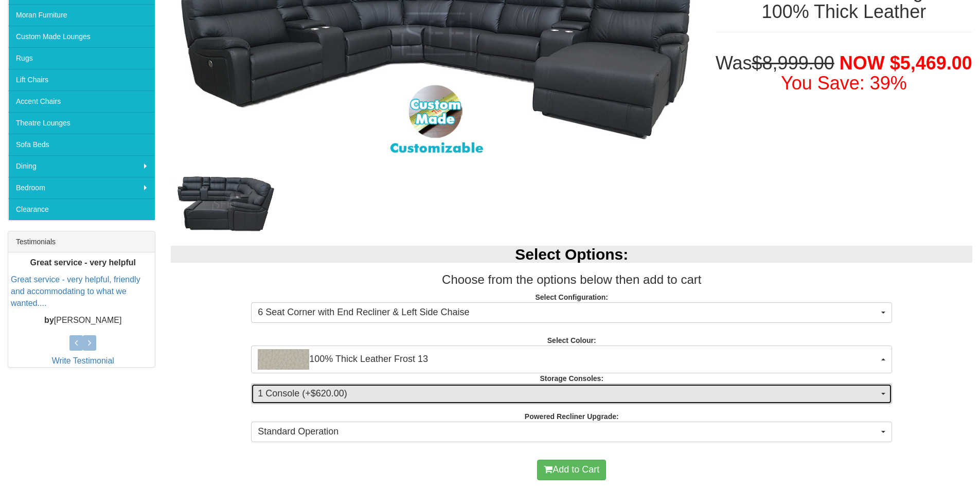
click at [885, 391] on button "1 Console (+$620.00)" at bounding box center [571, 394] width 641 height 21
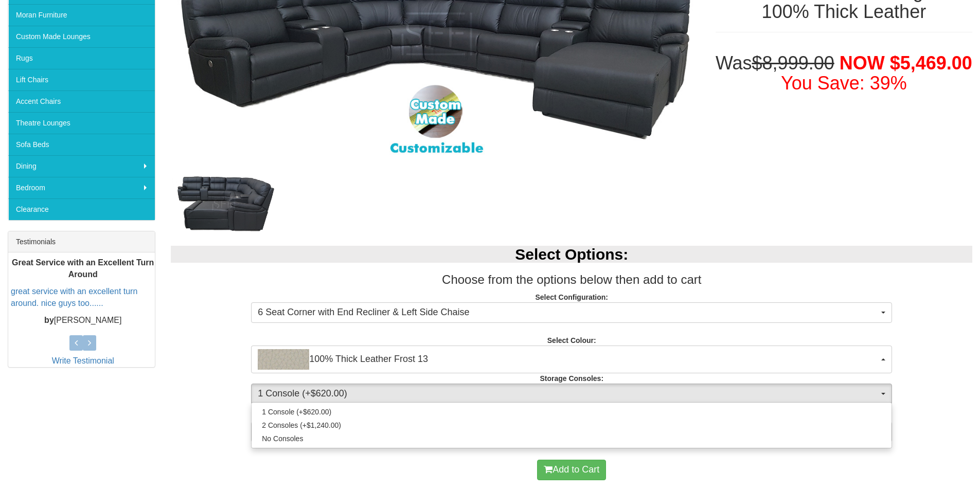
click at [952, 334] on div "Select Options: Choose from the options below then add to cart Select Configura…" at bounding box center [571, 342] width 817 height 213
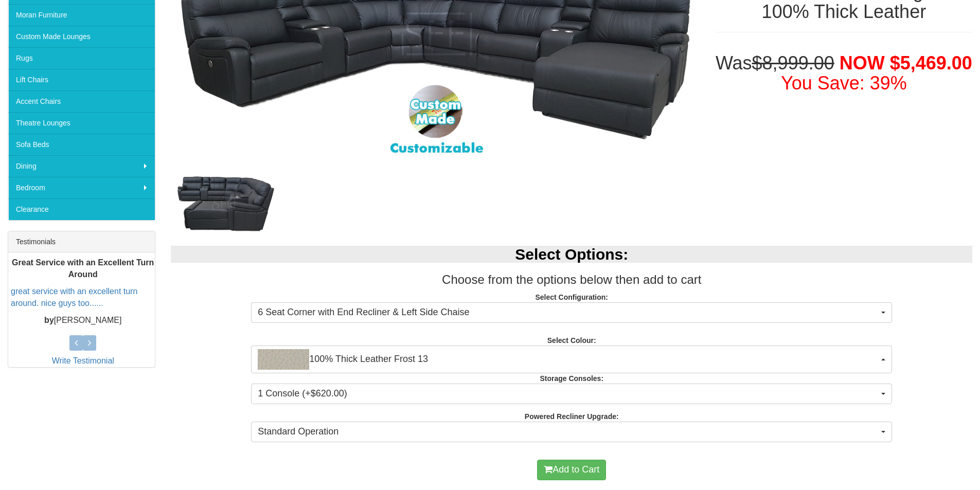
click at [952, 334] on div "Select Options: Choose from the options below then add to cart Select Configura…" at bounding box center [571, 342] width 817 height 213
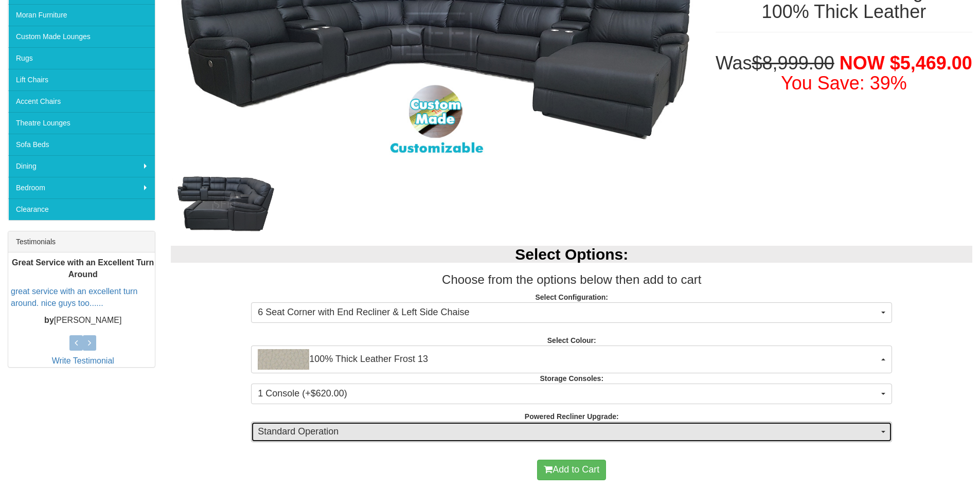
click at [880, 430] on button "Standard Operation" at bounding box center [571, 432] width 641 height 21
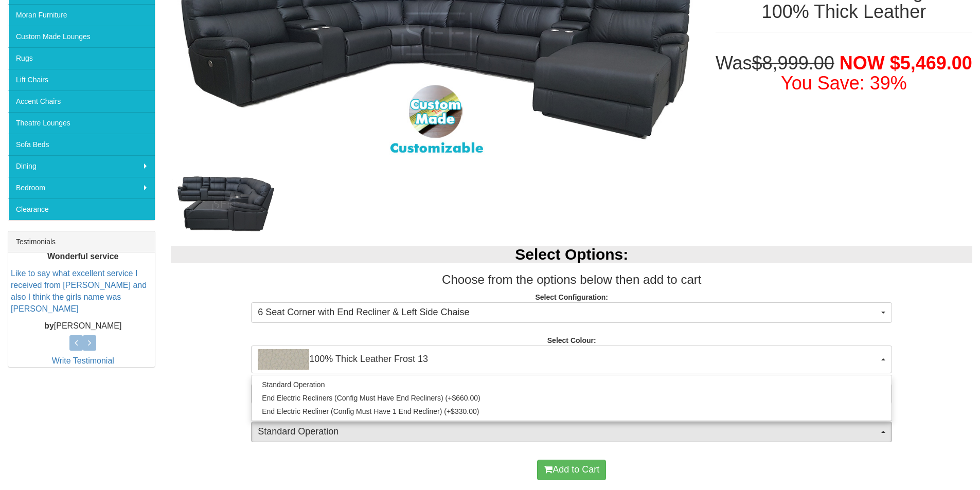
click at [915, 386] on div "Select Options: Choose from the options below then add to cart Select Configura…" at bounding box center [571, 342] width 817 height 213
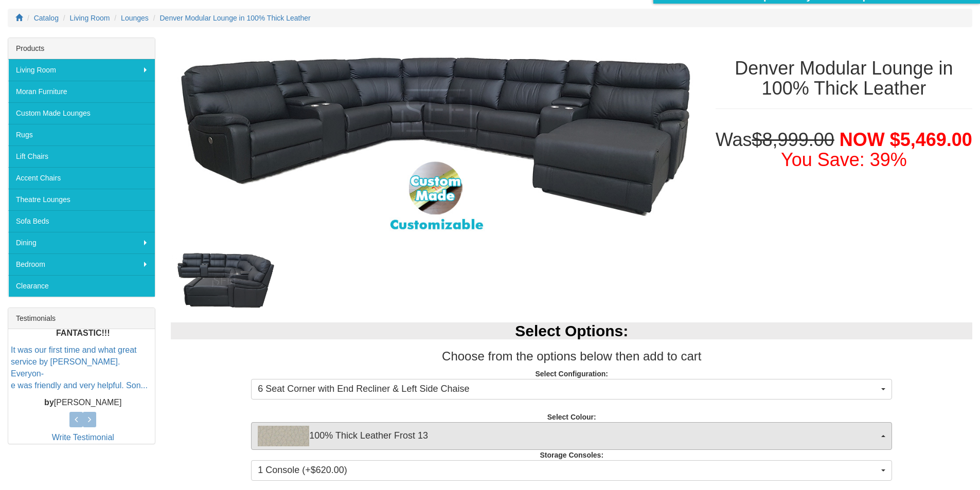
scroll to position [51, 0]
